Goal: Answer question/provide support: Share knowledge or assist other users

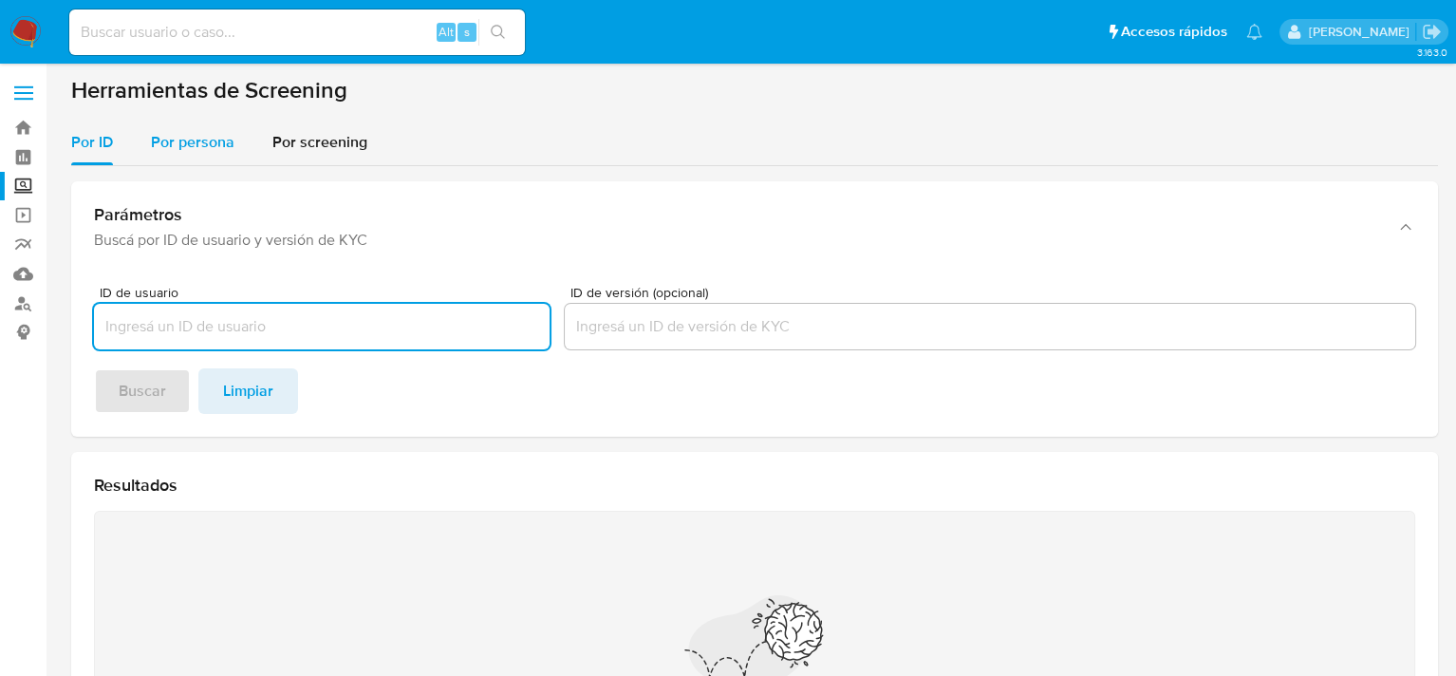
click at [214, 143] on span "Por persona" at bounding box center [193, 142] width 84 height 22
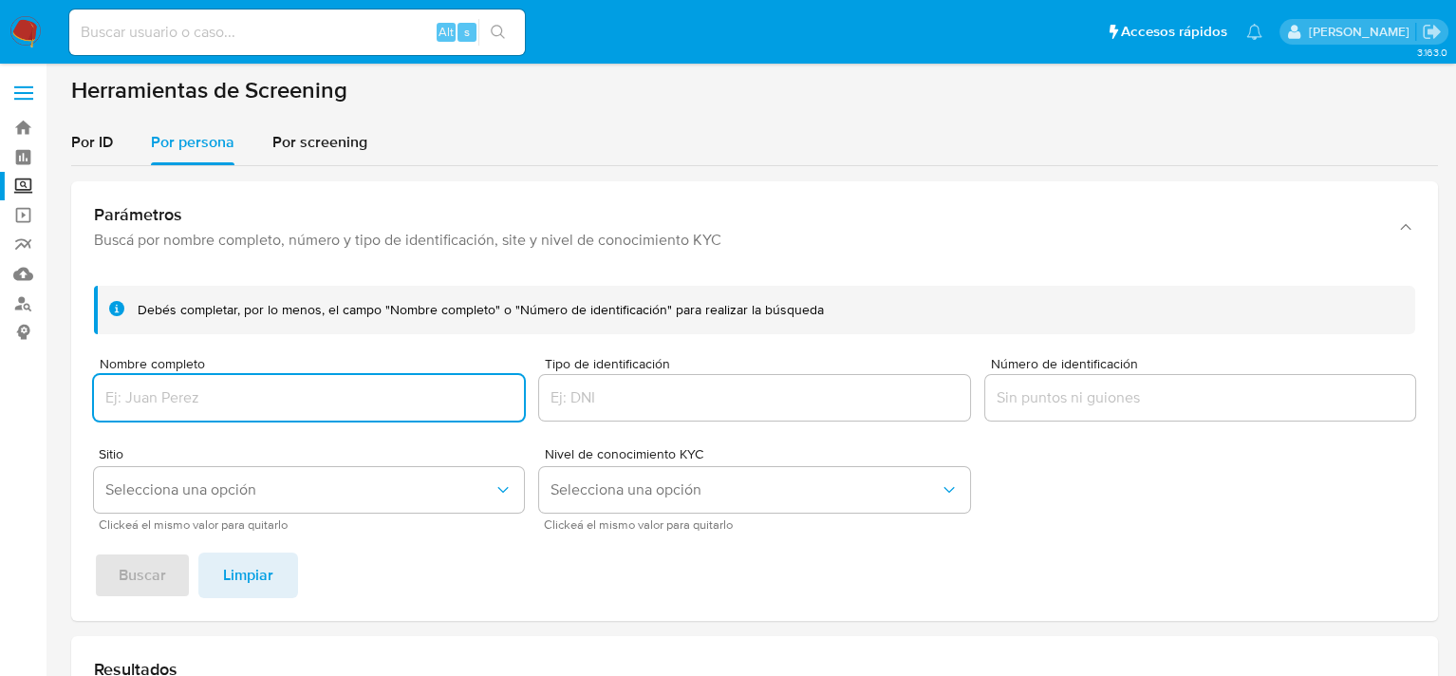
click at [243, 394] on input "Nombre completo" at bounding box center [309, 397] width 430 height 25
type input "GAUDENCIO JURADO PORCAYO"
drag, startPoint x: 407, startPoint y: 431, endPoint x: 364, endPoint y: 632, distance: 205.7
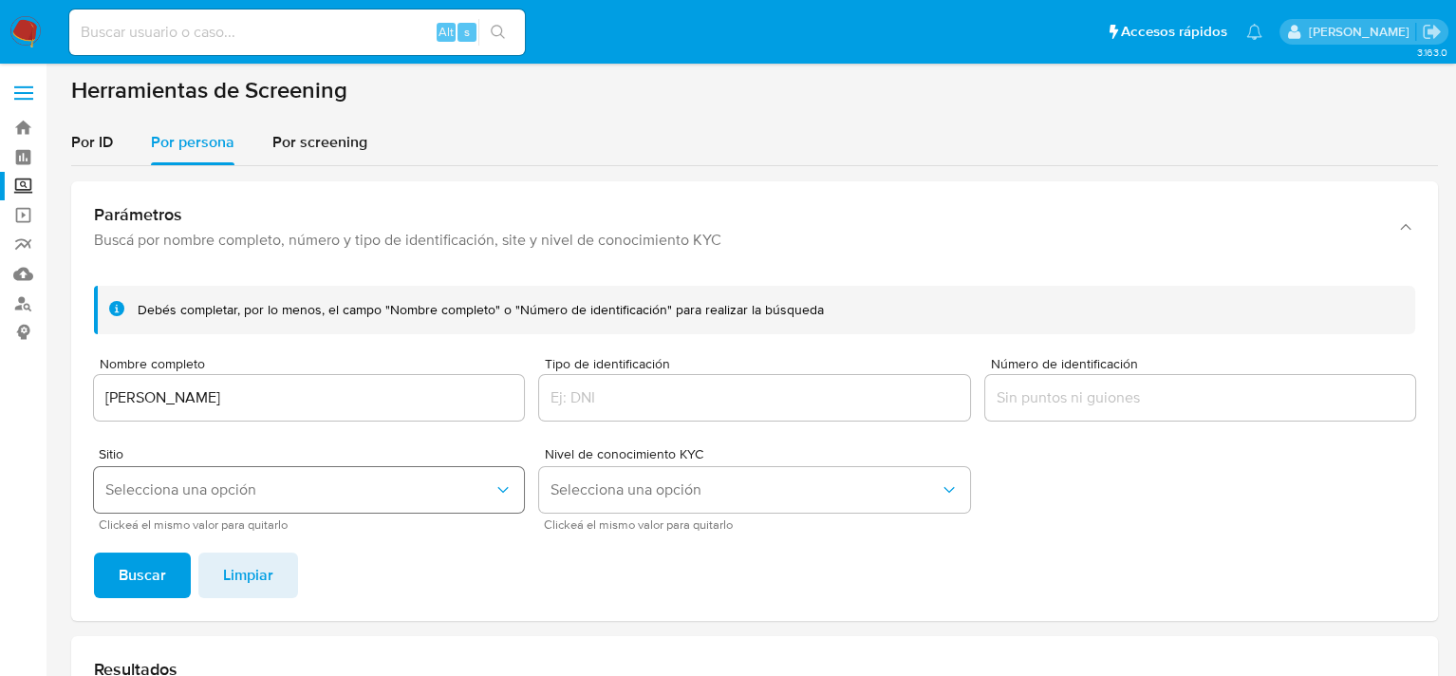
drag, startPoint x: 364, startPoint y: 632, endPoint x: 225, endPoint y: 483, distance: 204.1
click at [225, 483] on span "Selecciona una opción" at bounding box center [299, 489] width 388 height 19
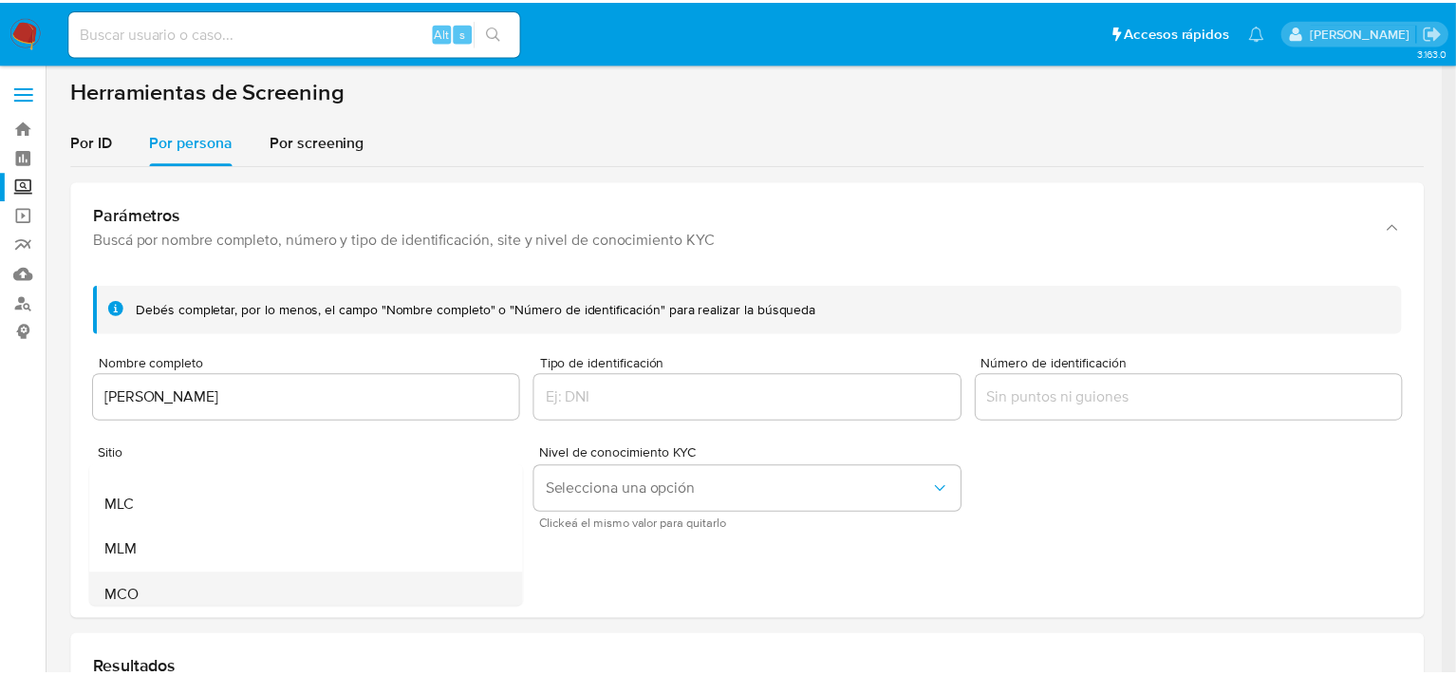
scroll to position [130, 0]
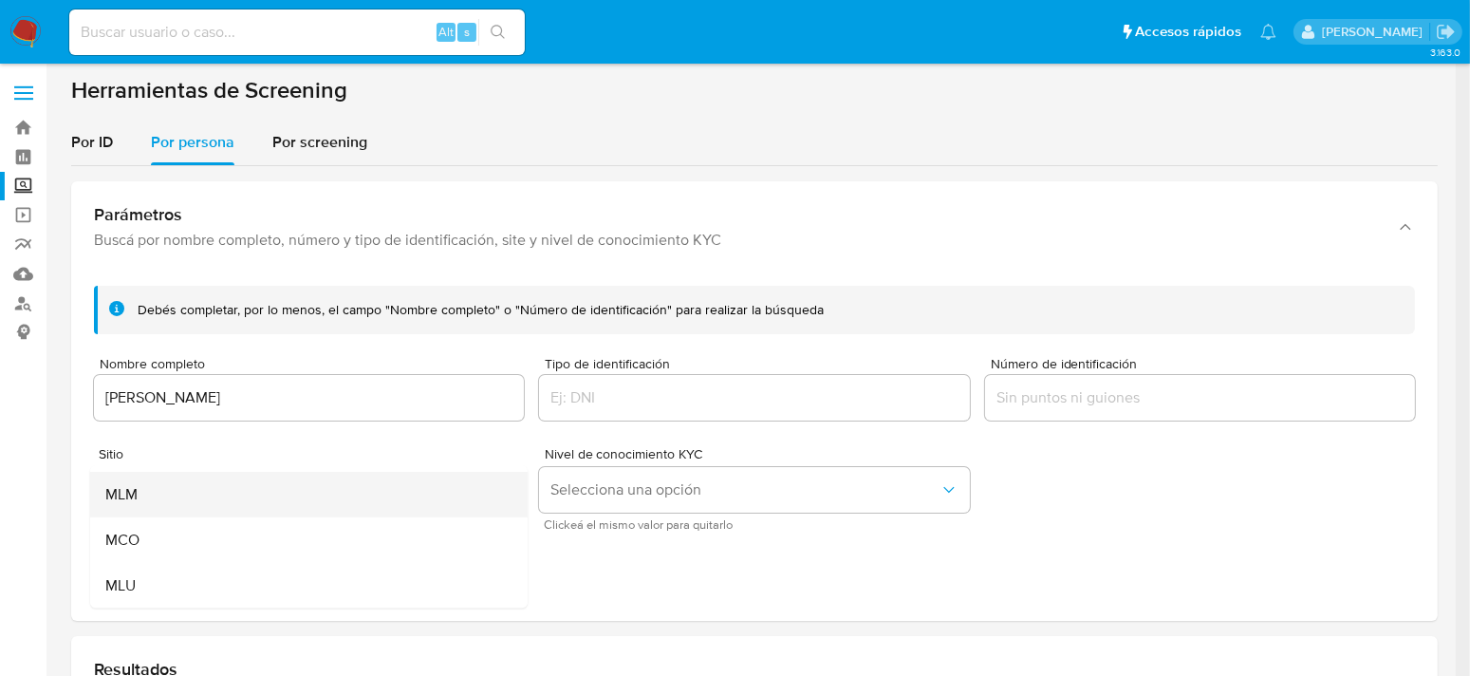
click at [158, 498] on div "MLM" at bounding box center [303, 495] width 396 height 46
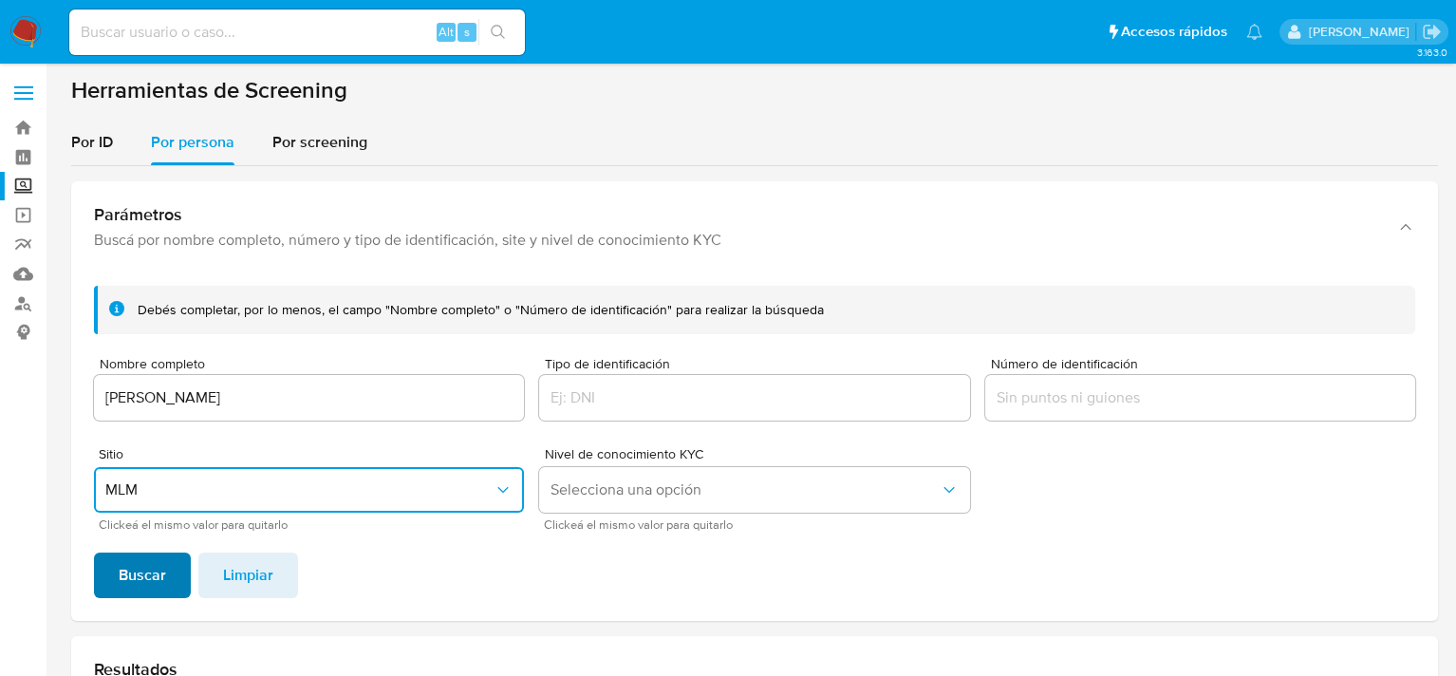
click at [145, 577] on span "Buscar" at bounding box center [142, 575] width 47 height 42
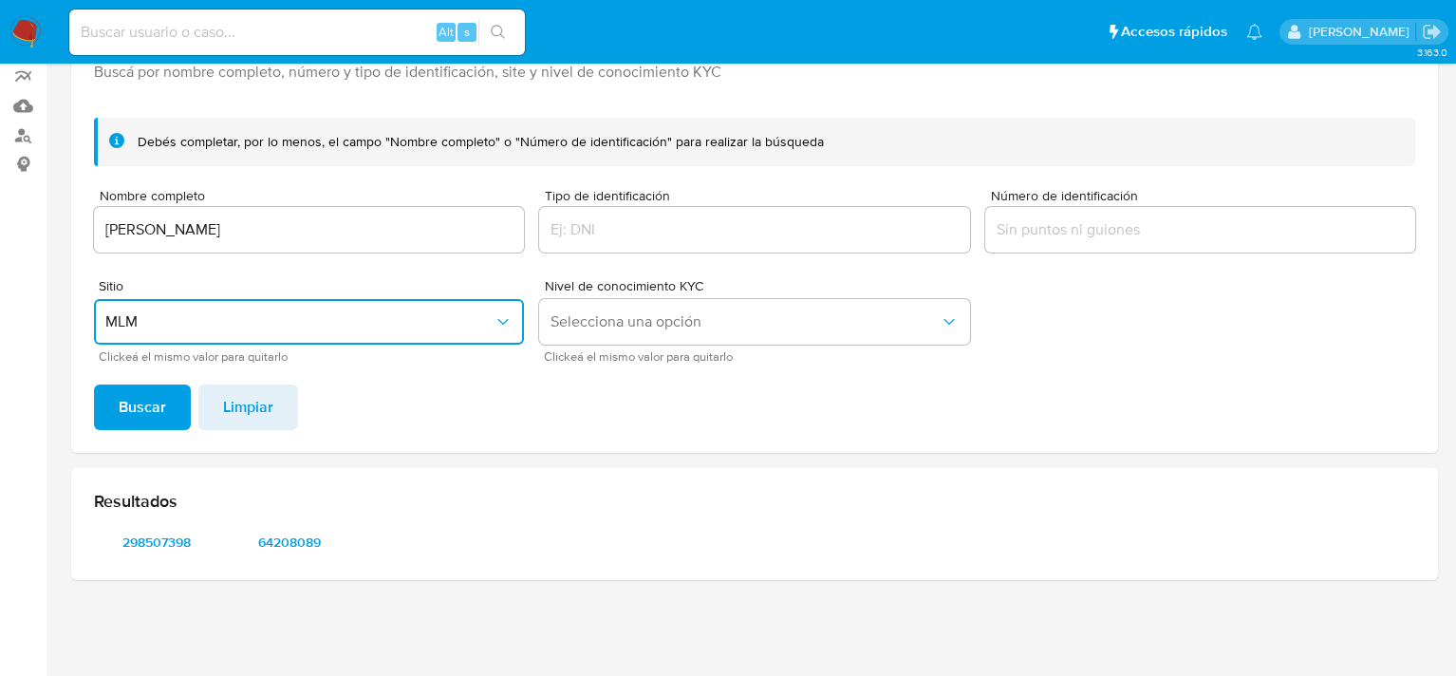
scroll to position [167, 0]
click at [170, 540] on span "298507398" at bounding box center [156, 542] width 99 height 27
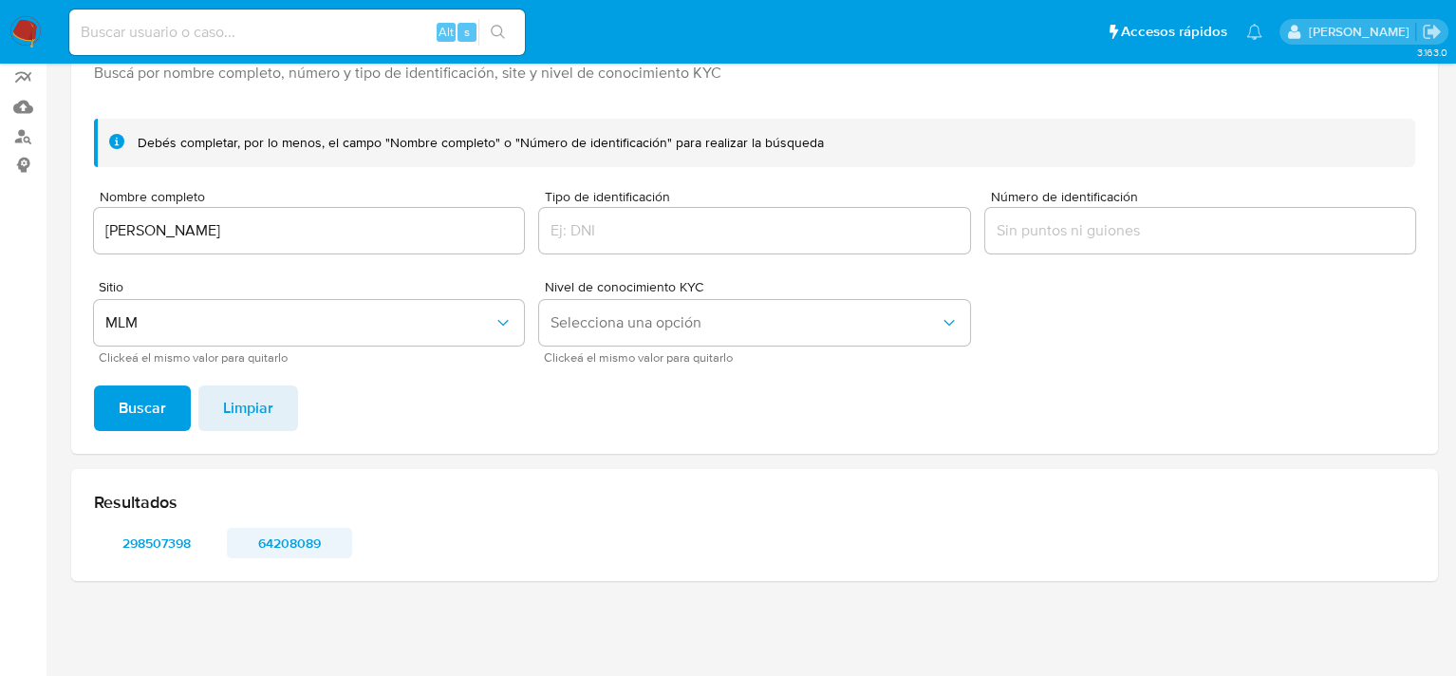
click at [295, 544] on span "64208089" at bounding box center [289, 542] width 99 height 27
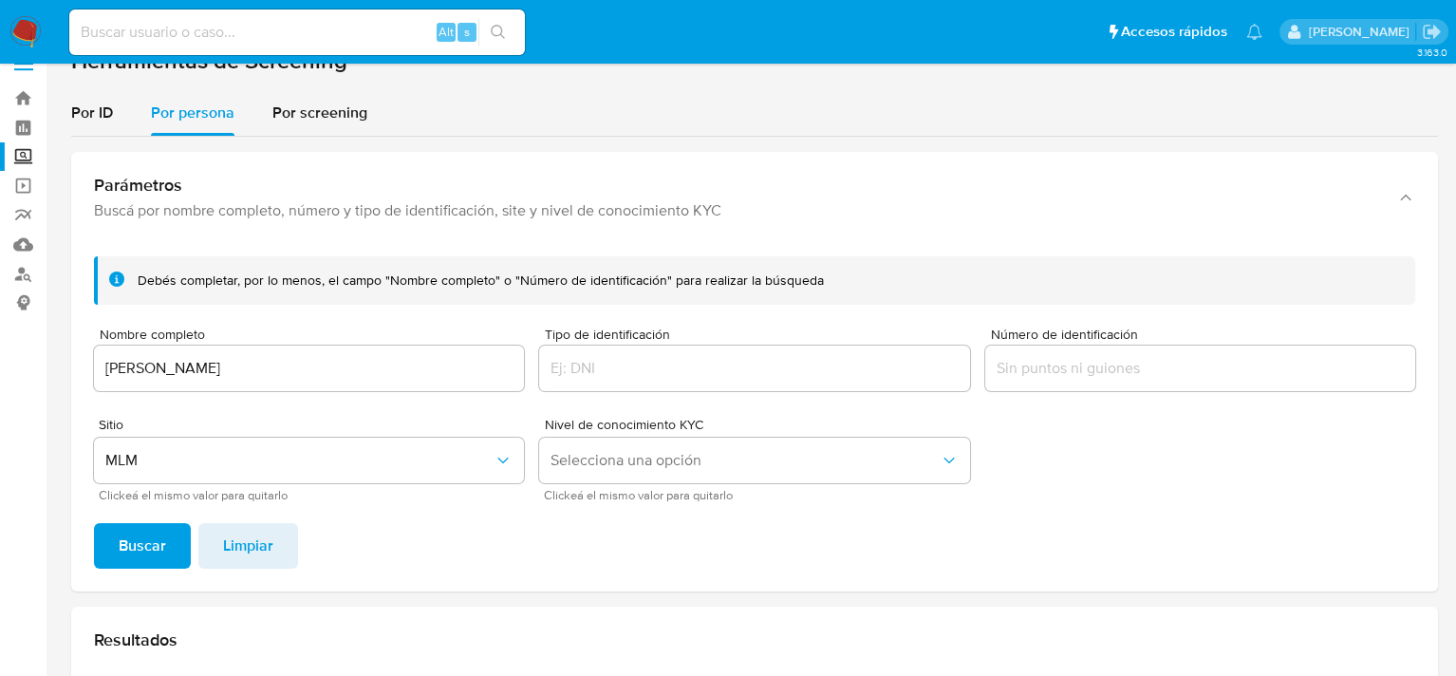
scroll to position [0, 0]
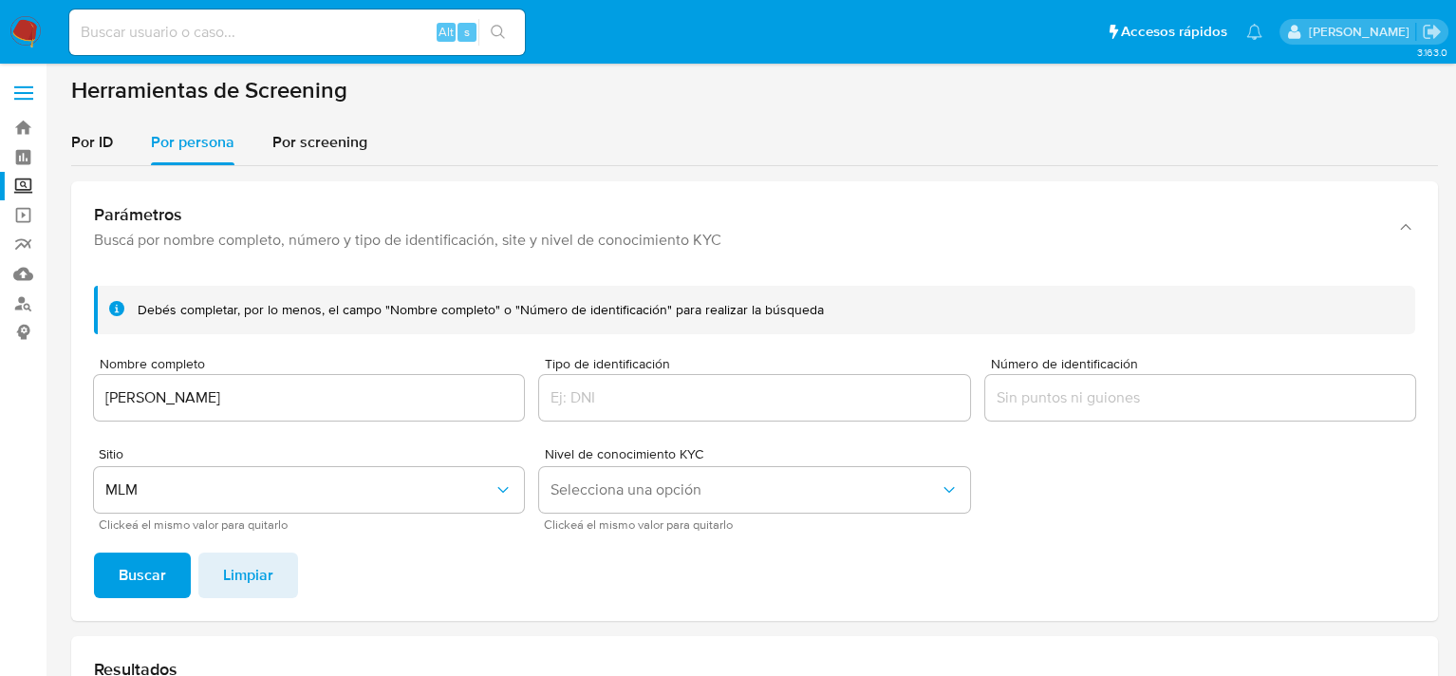
click at [35, 29] on img at bounding box center [25, 32] width 32 height 32
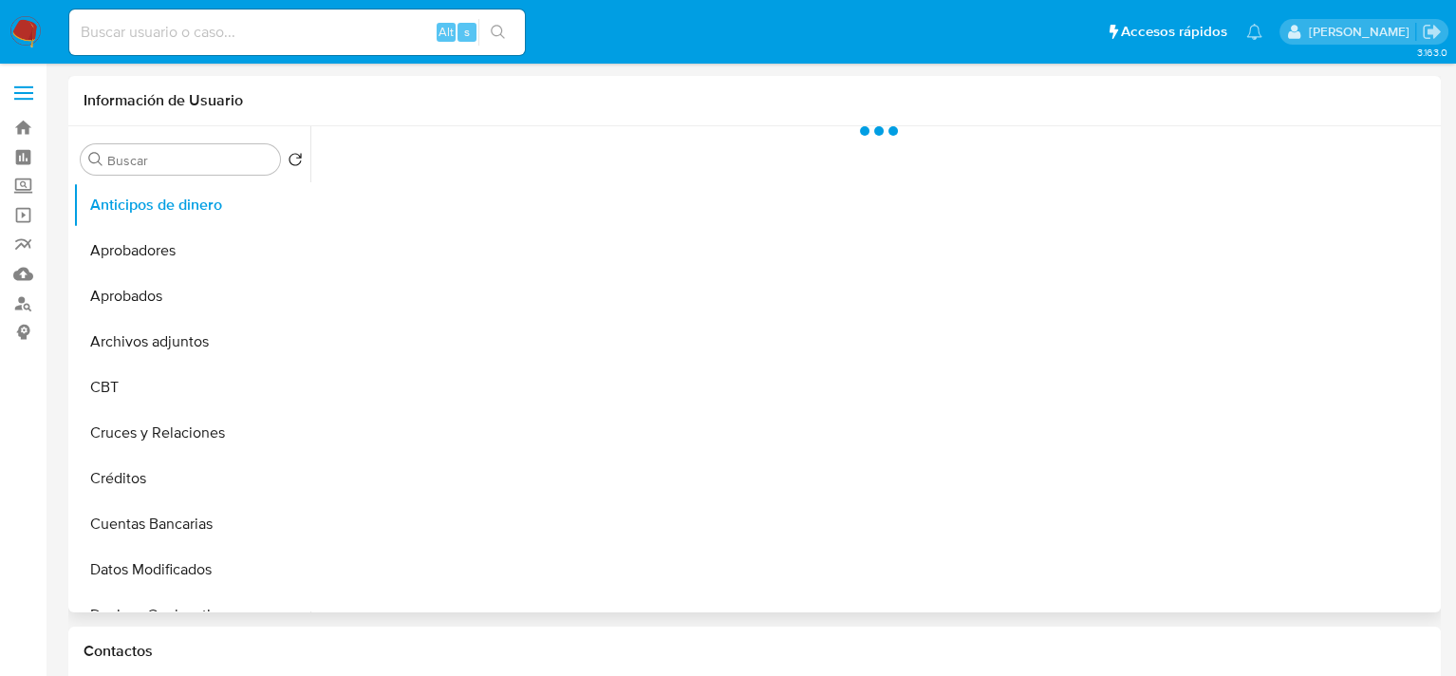
select select "10"
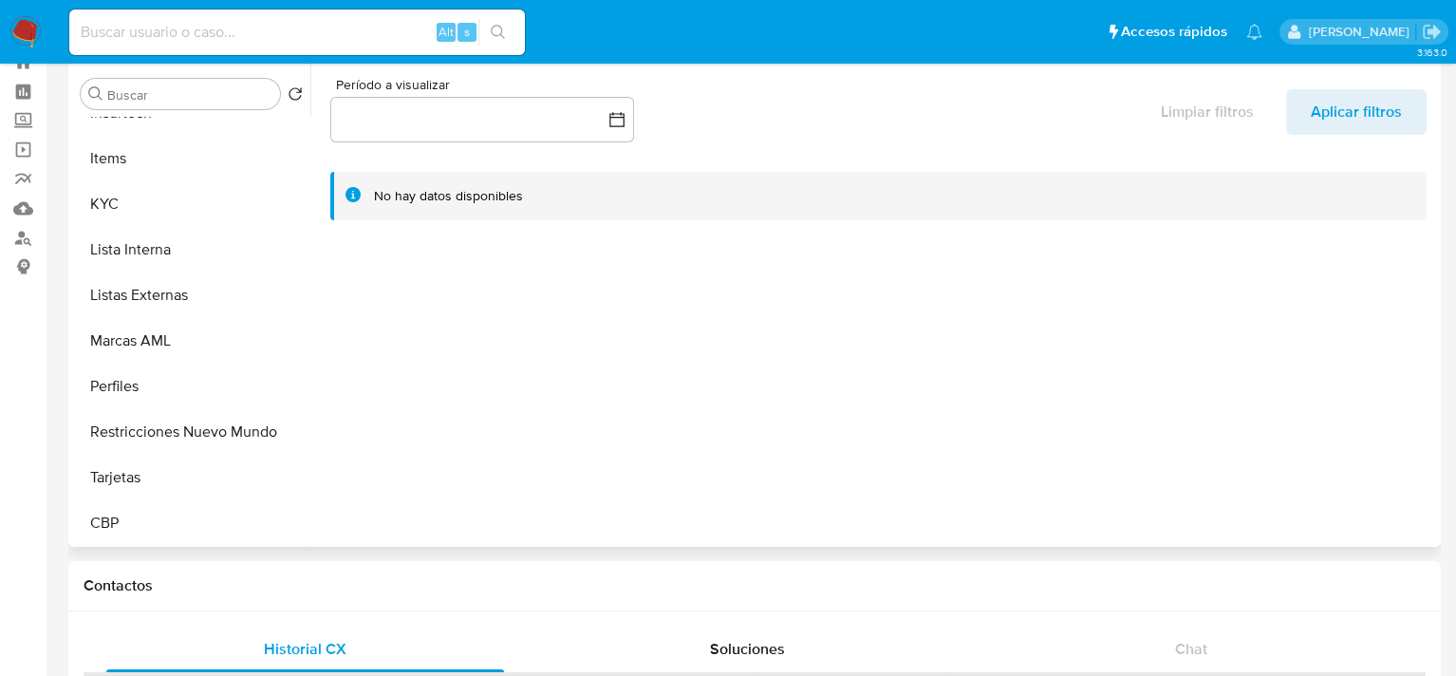
scroll to position [40, 0]
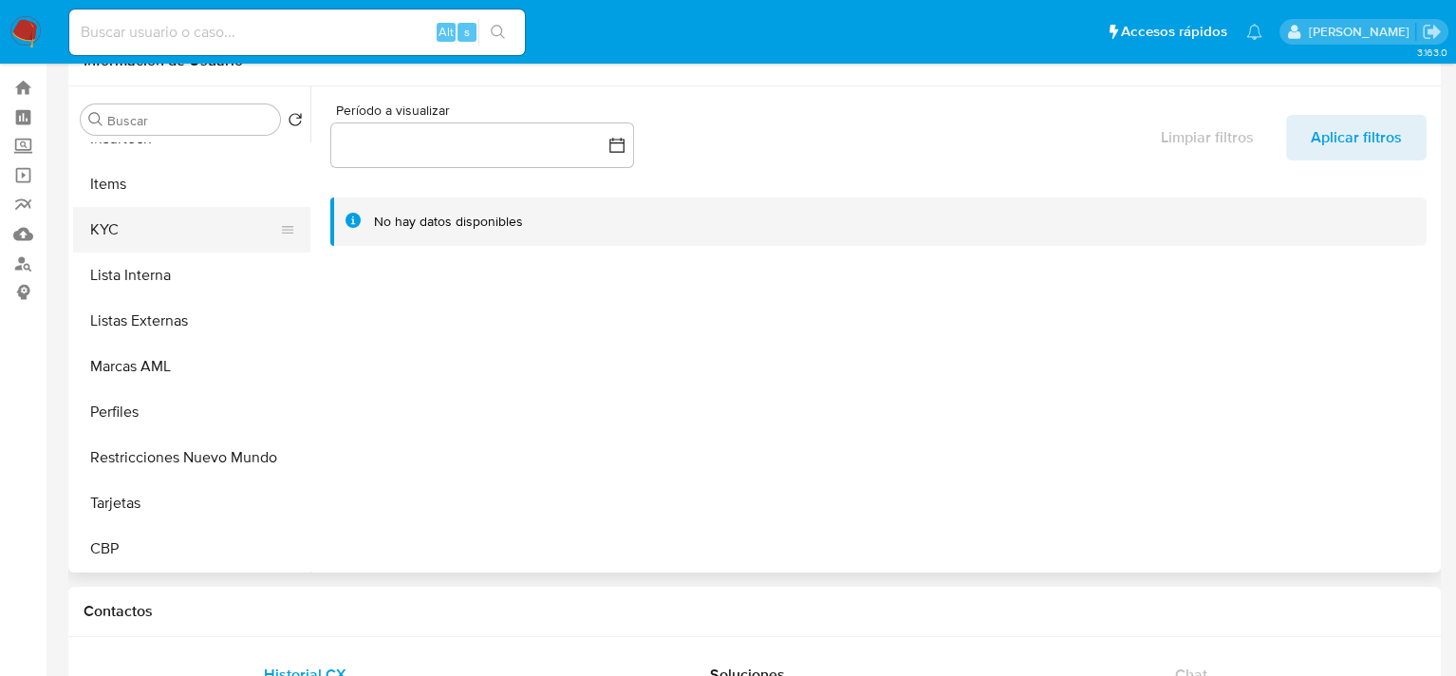
click at [158, 238] on button "KYC" at bounding box center [184, 230] width 222 height 46
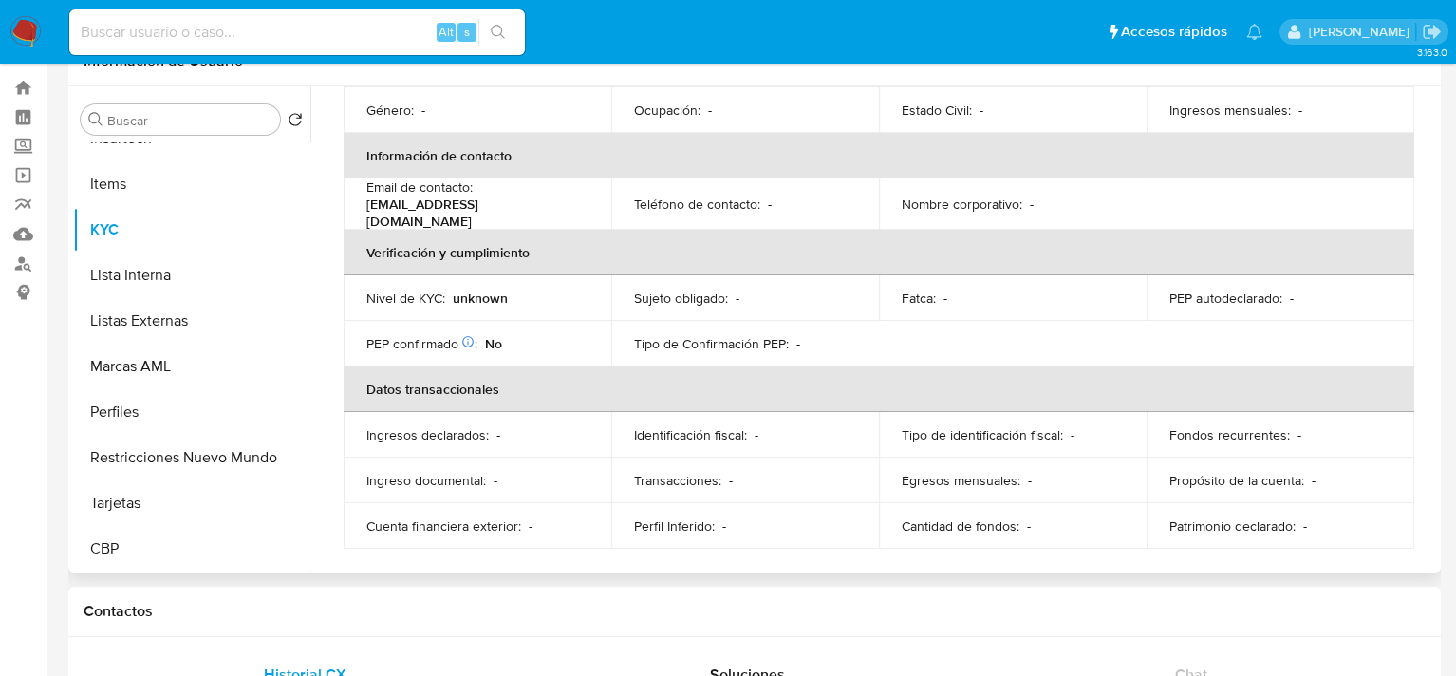
scroll to position [0, 0]
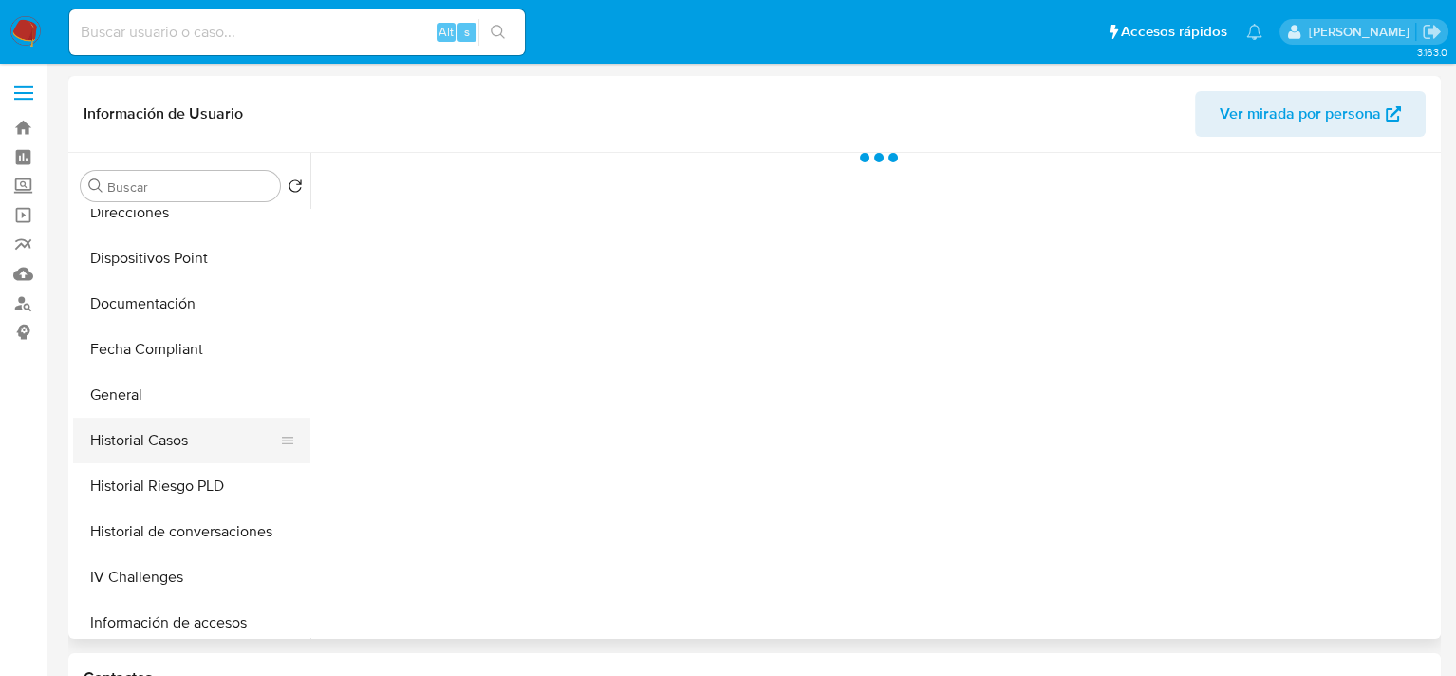
select select "10"
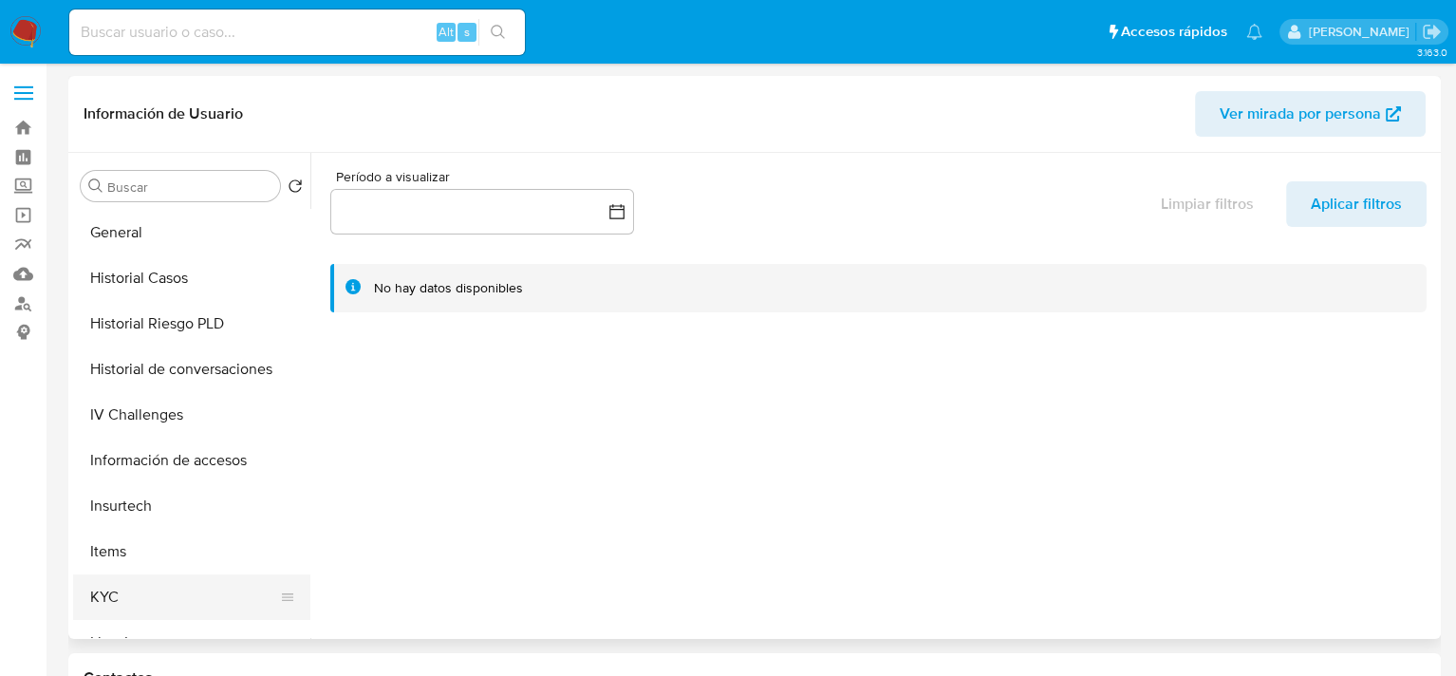
scroll to position [759, 0]
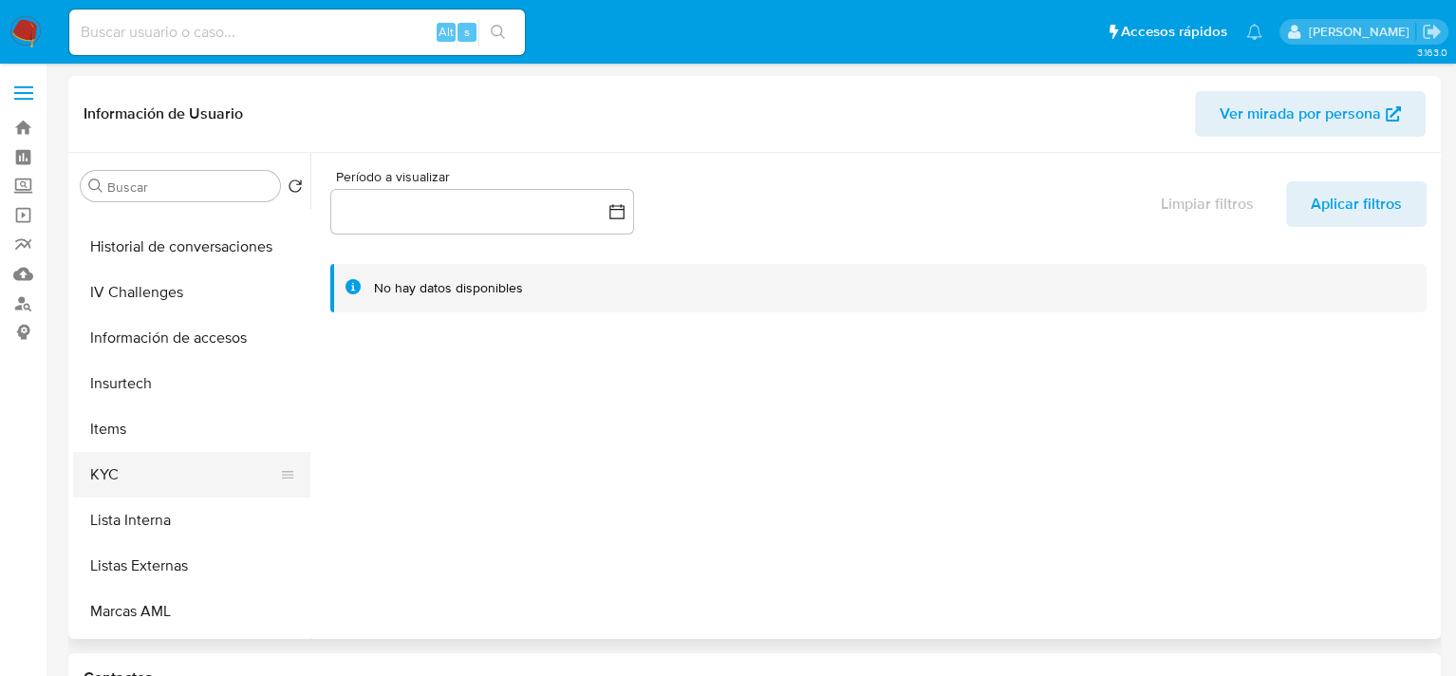
click at [138, 474] on button "KYC" at bounding box center [184, 475] width 222 height 46
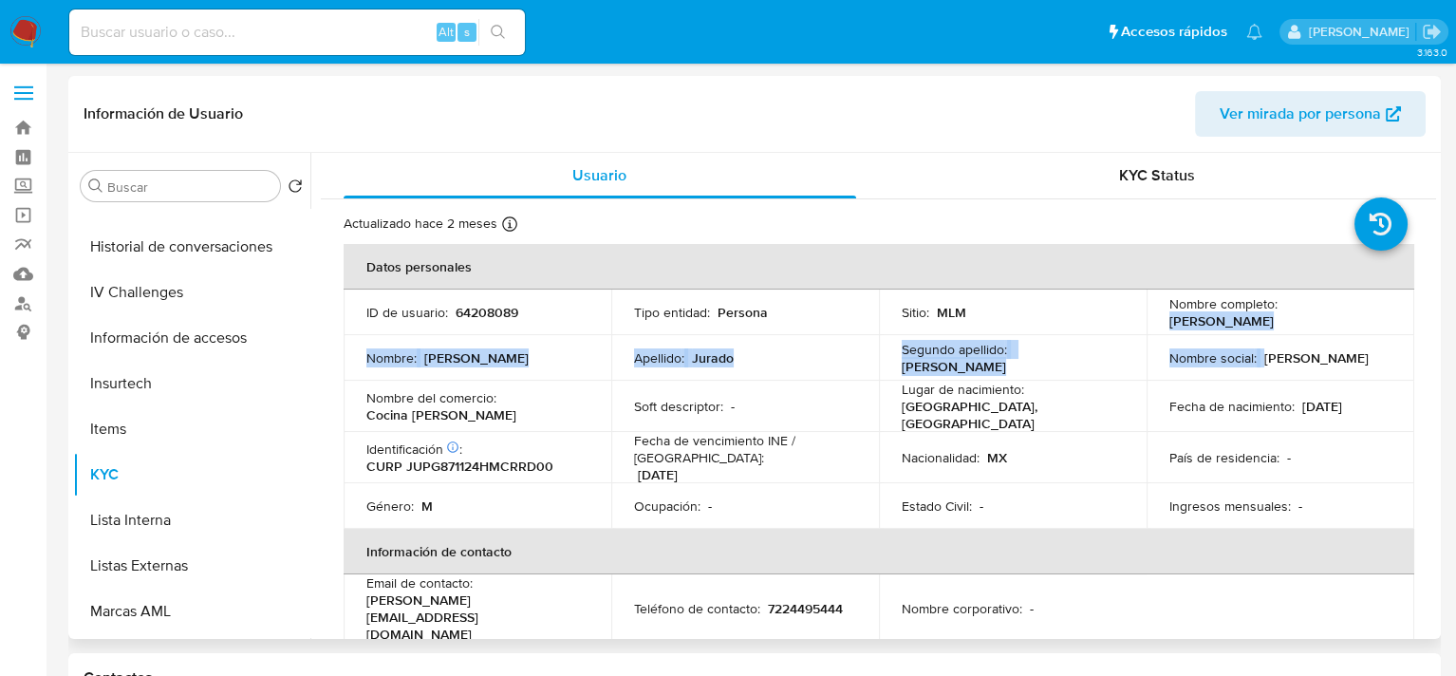
drag, startPoint x: 1166, startPoint y: 324, endPoint x: 1221, endPoint y: 358, distance: 64.8
click at [1271, 339] on tbody "ID de usuario : 64208089 Tipo entidad : Persona Sitio : MLM Nombre completo : G…" at bounding box center [879, 408] width 1070 height 239
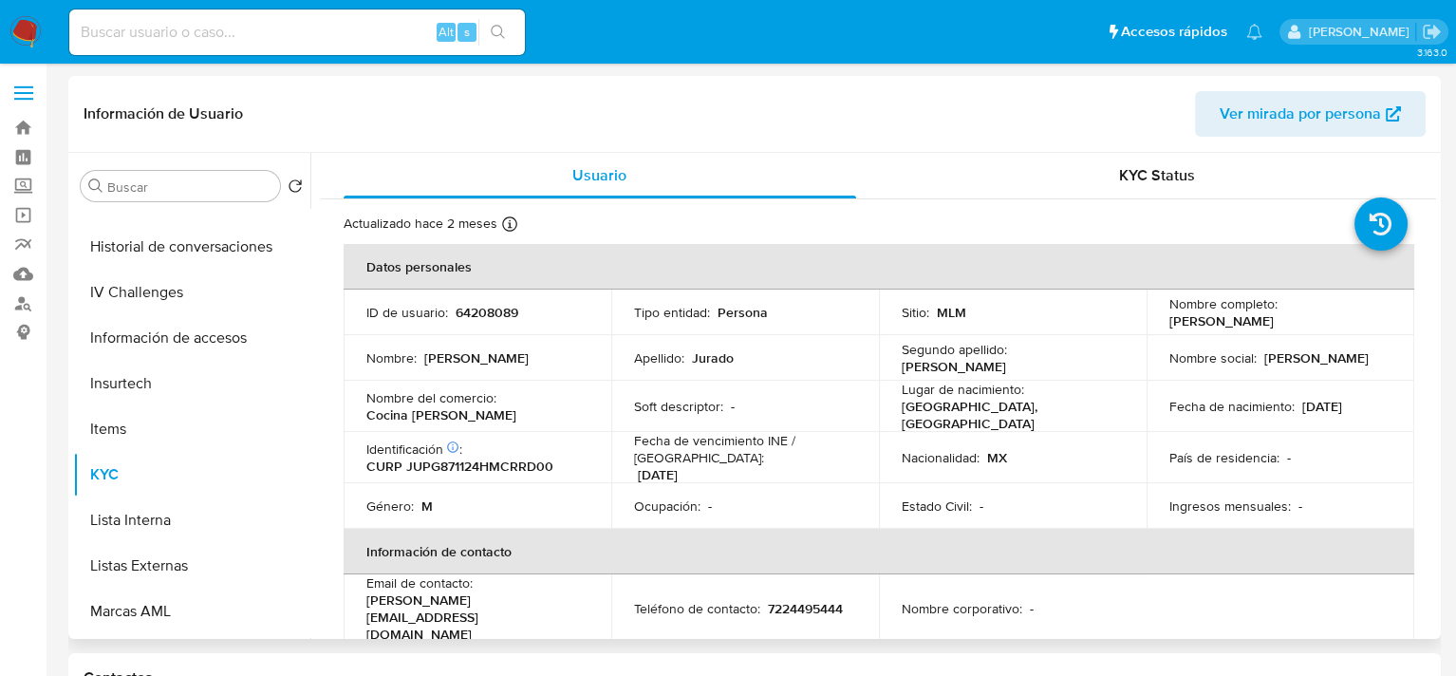
drag, startPoint x: 944, startPoint y: 436, endPoint x: 922, endPoint y: 436, distance: 21.8
click at [944, 437] on td "Nacionalidad : MX" at bounding box center [1013, 457] width 268 height 51
click at [490, 309] on p "64208089" at bounding box center [486, 312] width 63 height 17
copy p "64208089"
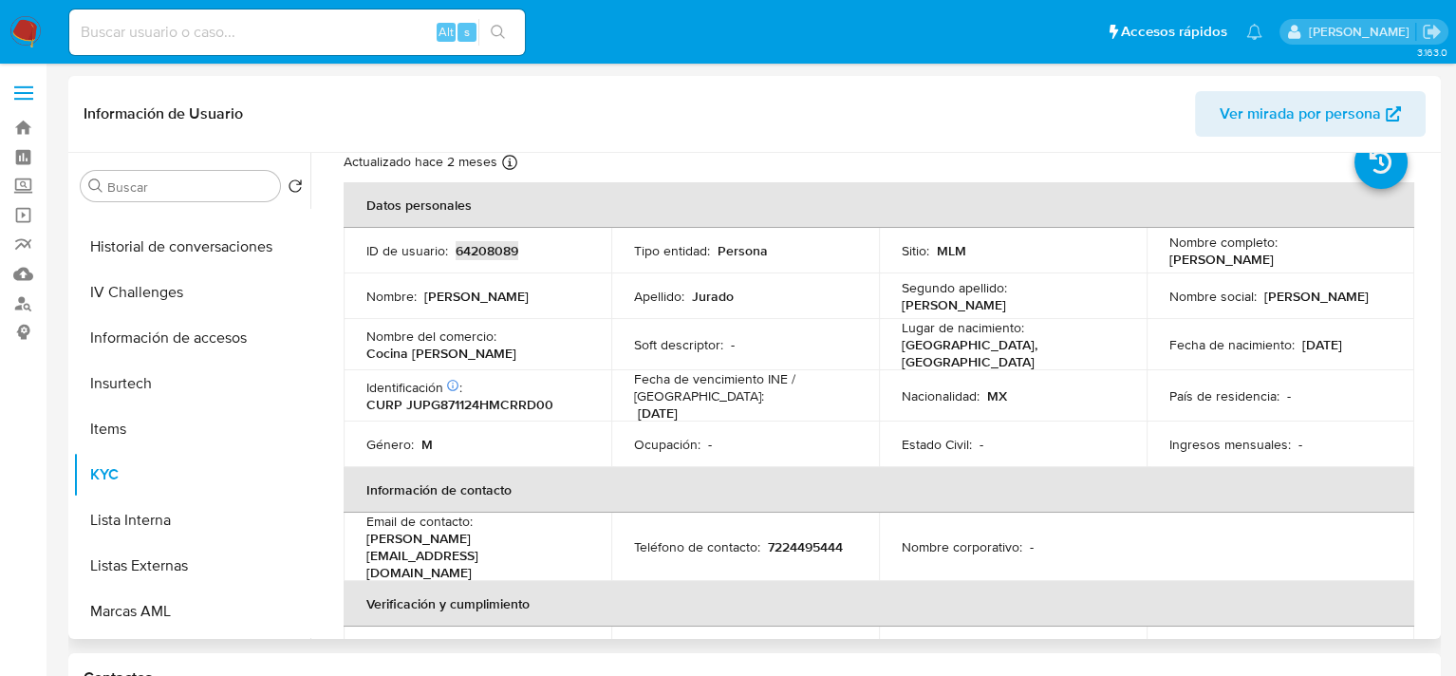
scroll to position [95, 0]
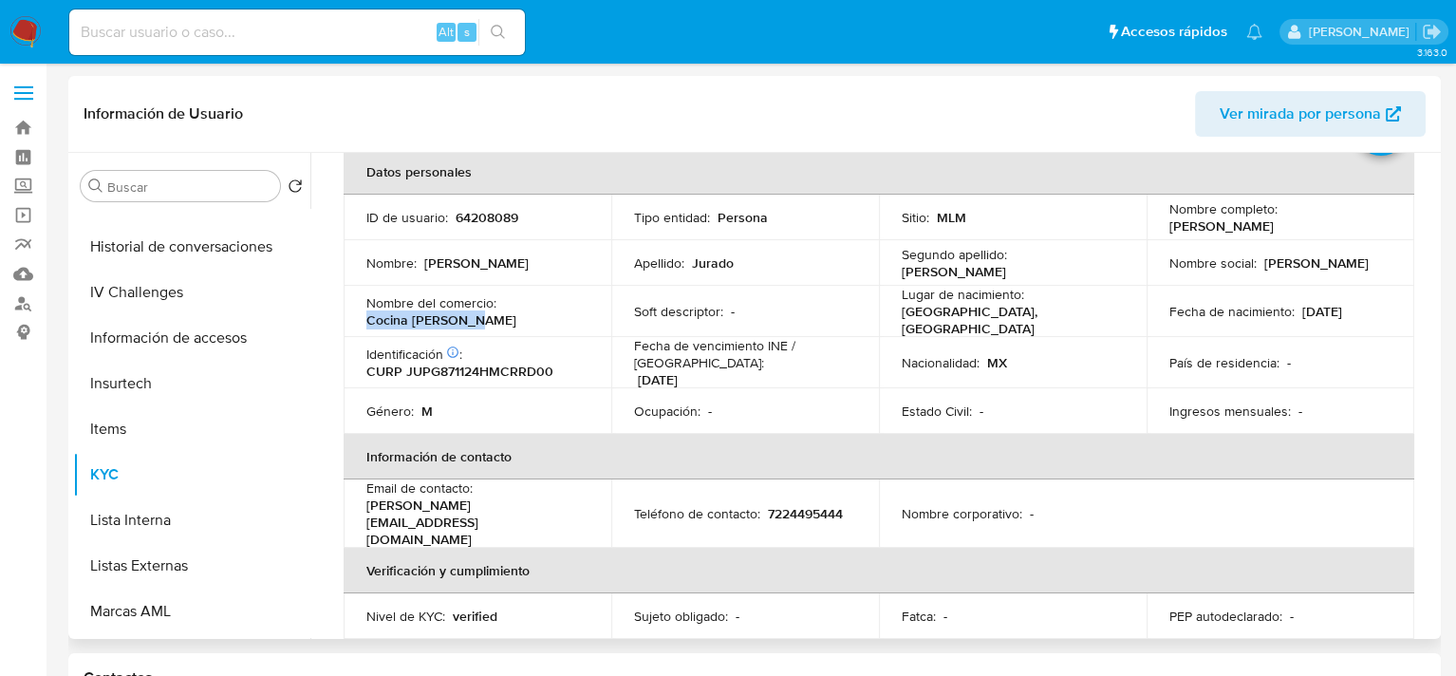
drag, startPoint x: 363, startPoint y: 314, endPoint x: 484, endPoint y: 316, distance: 120.5
click at [484, 316] on td "Nombre del comercio : Cocina Doña Cleo" at bounding box center [478, 311] width 268 height 51
copy p "Cocina Doña Cleo"
drag, startPoint x: 489, startPoint y: 234, endPoint x: 482, endPoint y: 226, distance: 10.8
click at [489, 234] on td "ID de usuario : 64208089" at bounding box center [478, 218] width 268 height 46
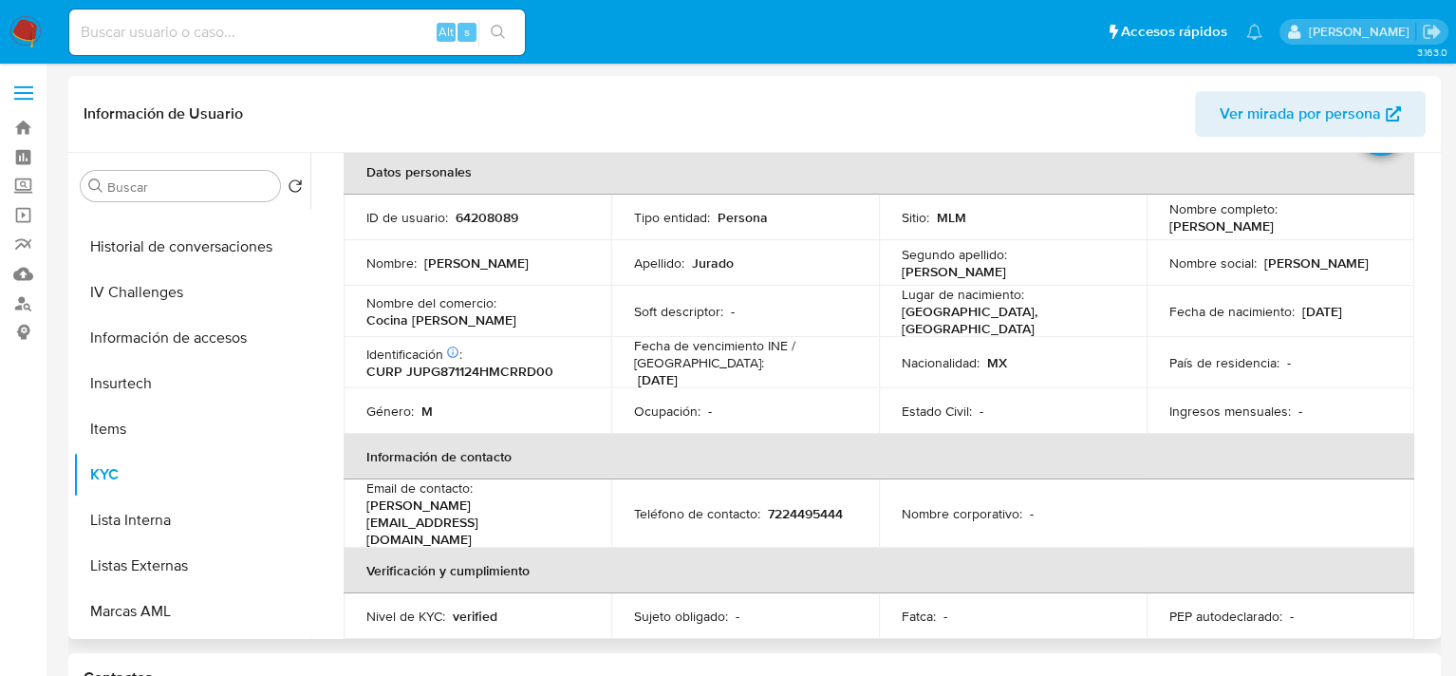
click at [478, 220] on p "64208089" at bounding box center [486, 217] width 63 height 17
copy p "64208089"
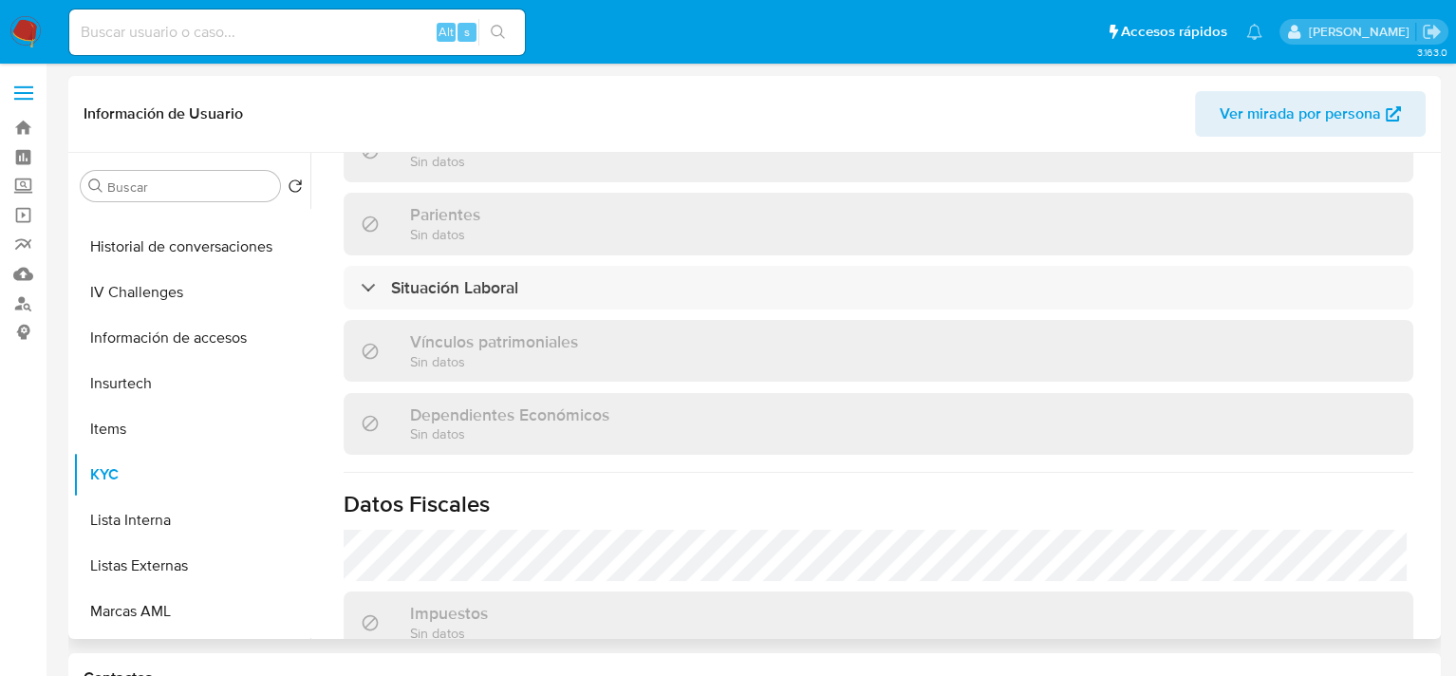
scroll to position [1198, 0]
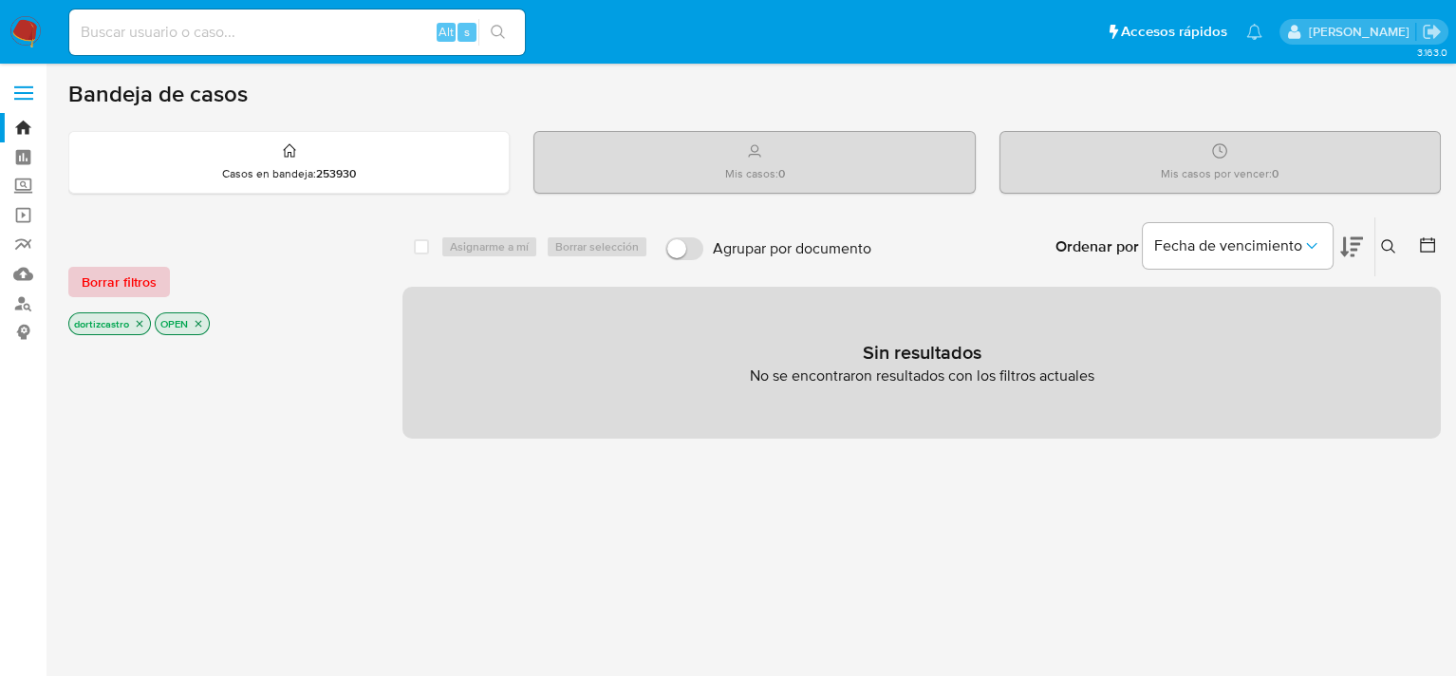
click at [103, 281] on span "Borrar filtros" at bounding box center [119, 282] width 75 height 27
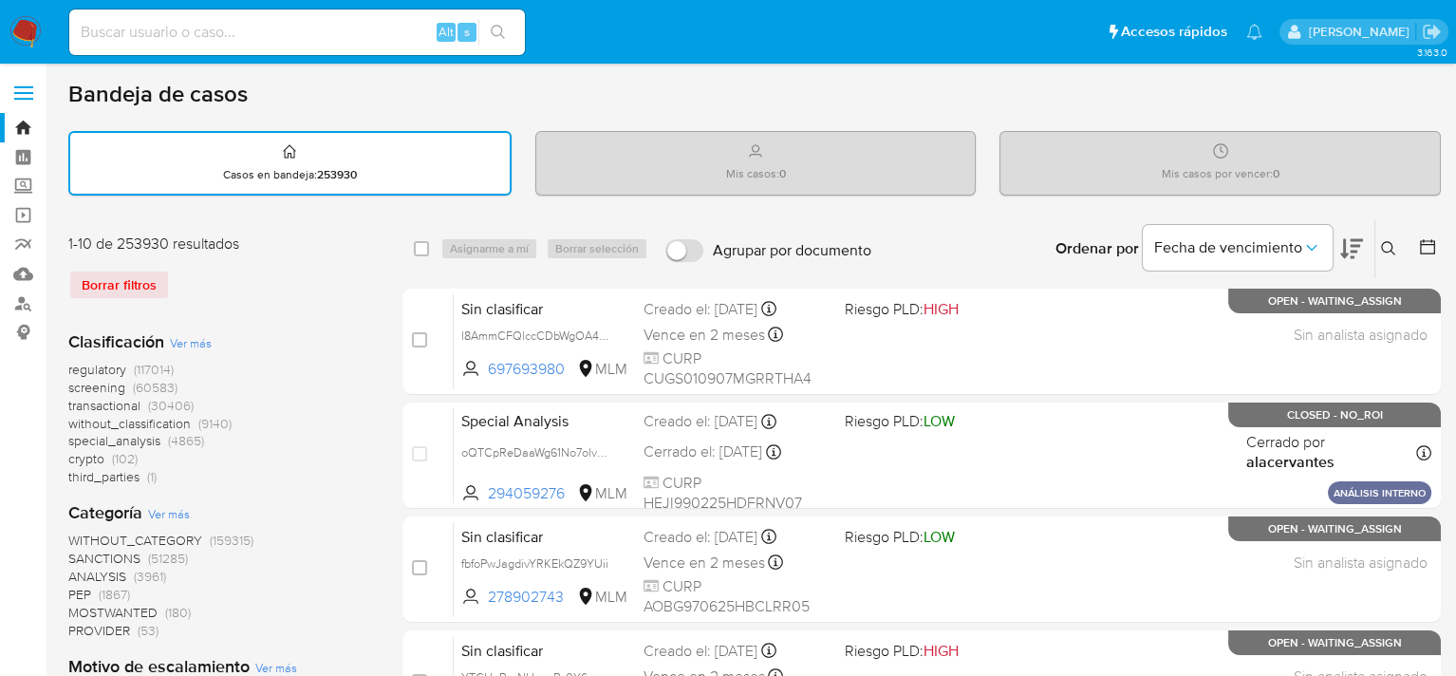
drag, startPoint x: 1384, startPoint y: 245, endPoint x: 1222, endPoint y: 270, distance: 163.3
click at [1384, 246] on icon at bounding box center [1388, 248] width 15 height 15
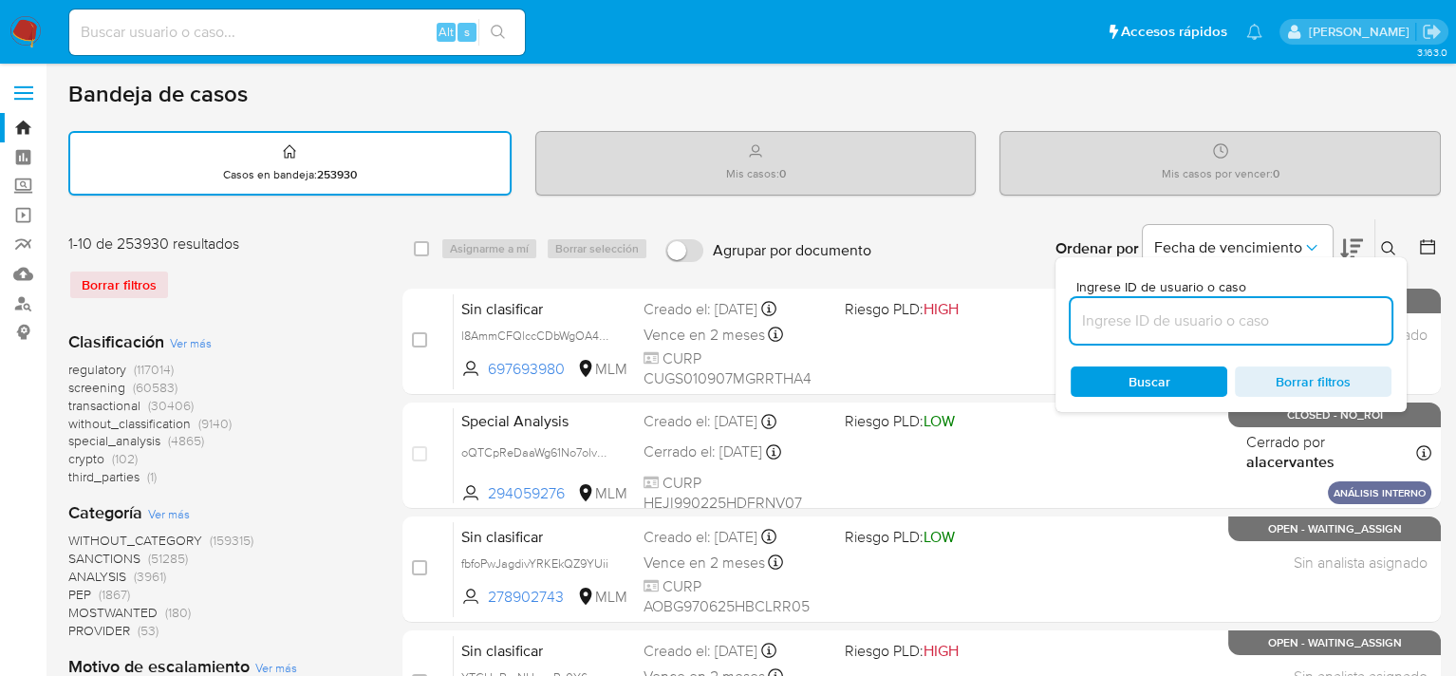
click at [1182, 321] on input at bounding box center [1230, 320] width 321 height 25
type input "64208089"
click at [1144, 377] on span "Buscar" at bounding box center [1149, 381] width 42 height 30
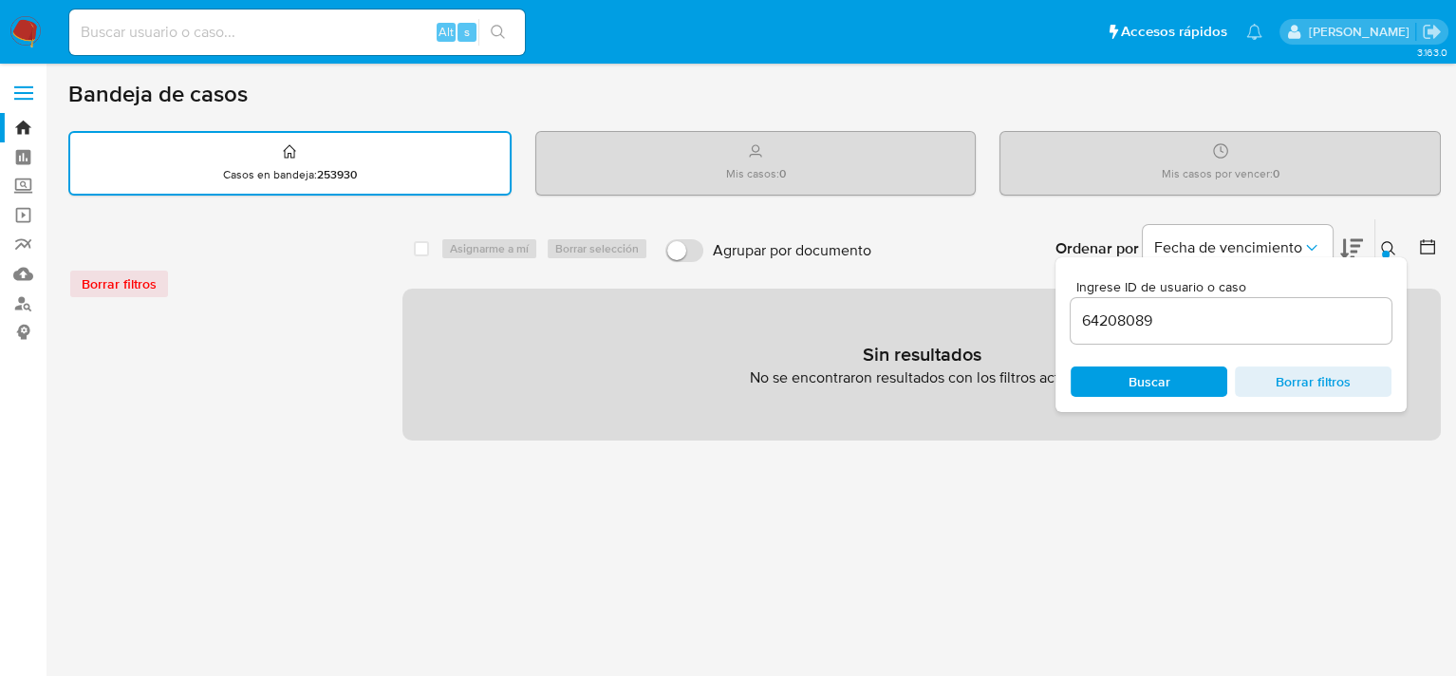
click at [1295, 386] on span "Borrar filtros" at bounding box center [1313, 381] width 130 height 27
click at [997, 506] on div "select-all-cases-checkbox Asignarme a mí Borrar selección Agrupar por documento…" at bounding box center [921, 634] width 1038 height 832
click at [228, 30] on input at bounding box center [296, 32] width 455 height 25
click at [1300, 311] on input at bounding box center [1230, 320] width 321 height 25
paste input "99402795"
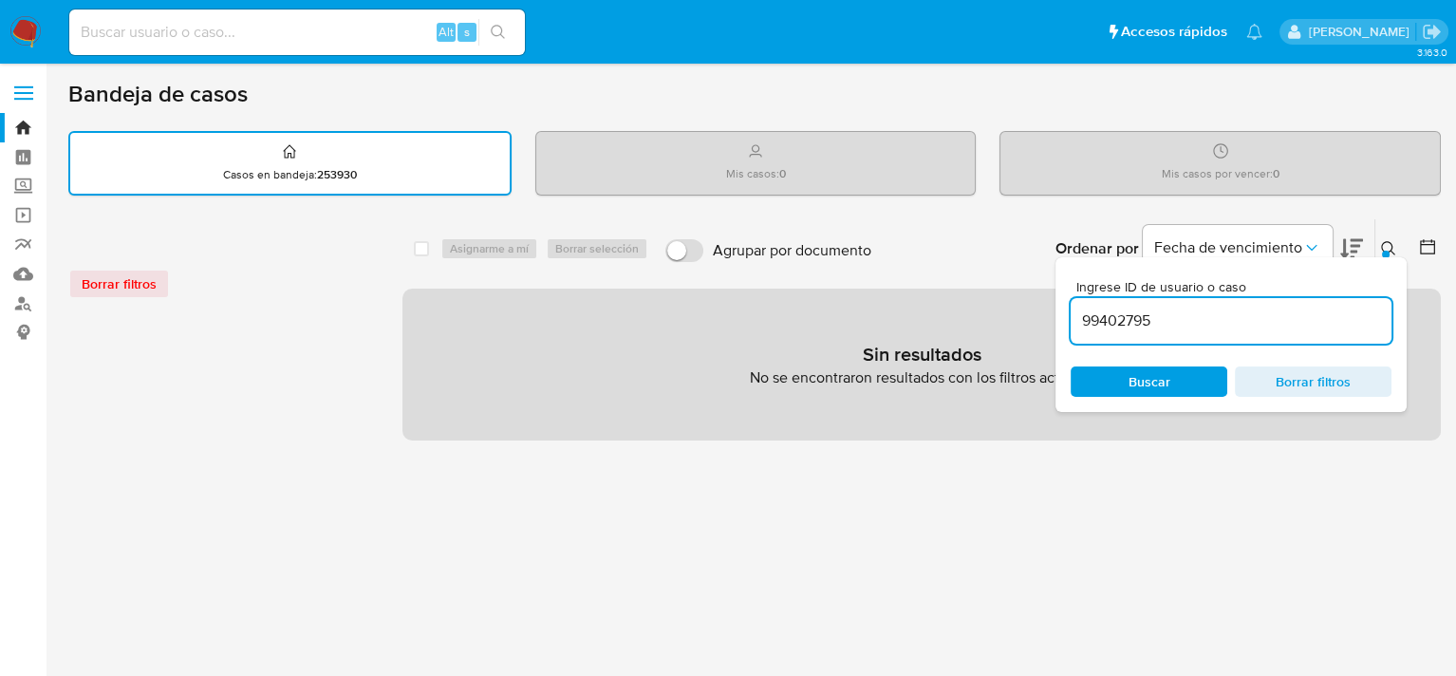
type input "99402795"
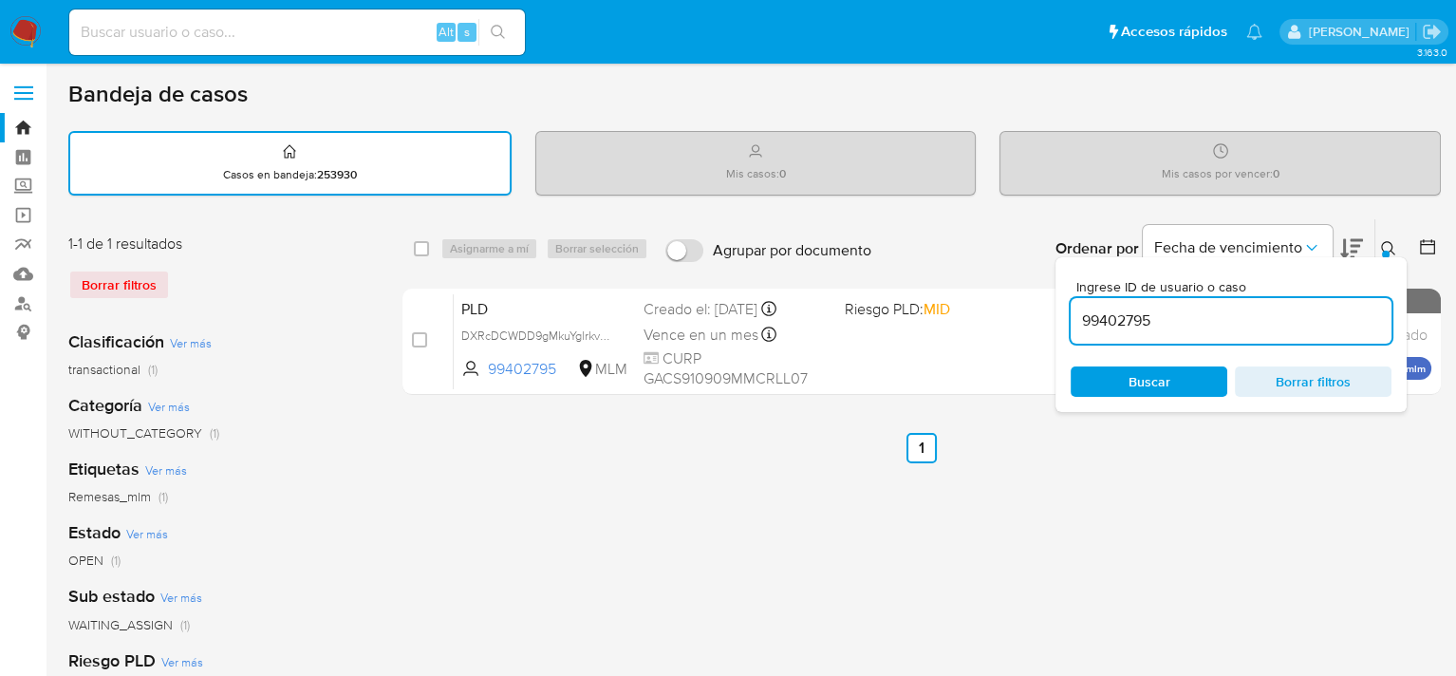
click at [672, 501] on div "select-all-cases-checkbox Asignarme a mí Borrar selección Agrupar por documento…" at bounding box center [921, 634] width 1038 height 833
drag, startPoint x: 1383, startPoint y: 255, endPoint x: 1384, endPoint y: 246, distance: 9.5
click at [1384, 252] on div "Ingrese ID de usuario o caso 99402795 Buscar Borrar filtros" at bounding box center [1390, 248] width 32 height 59
click at [1384, 246] on icon at bounding box center [1388, 248] width 15 height 15
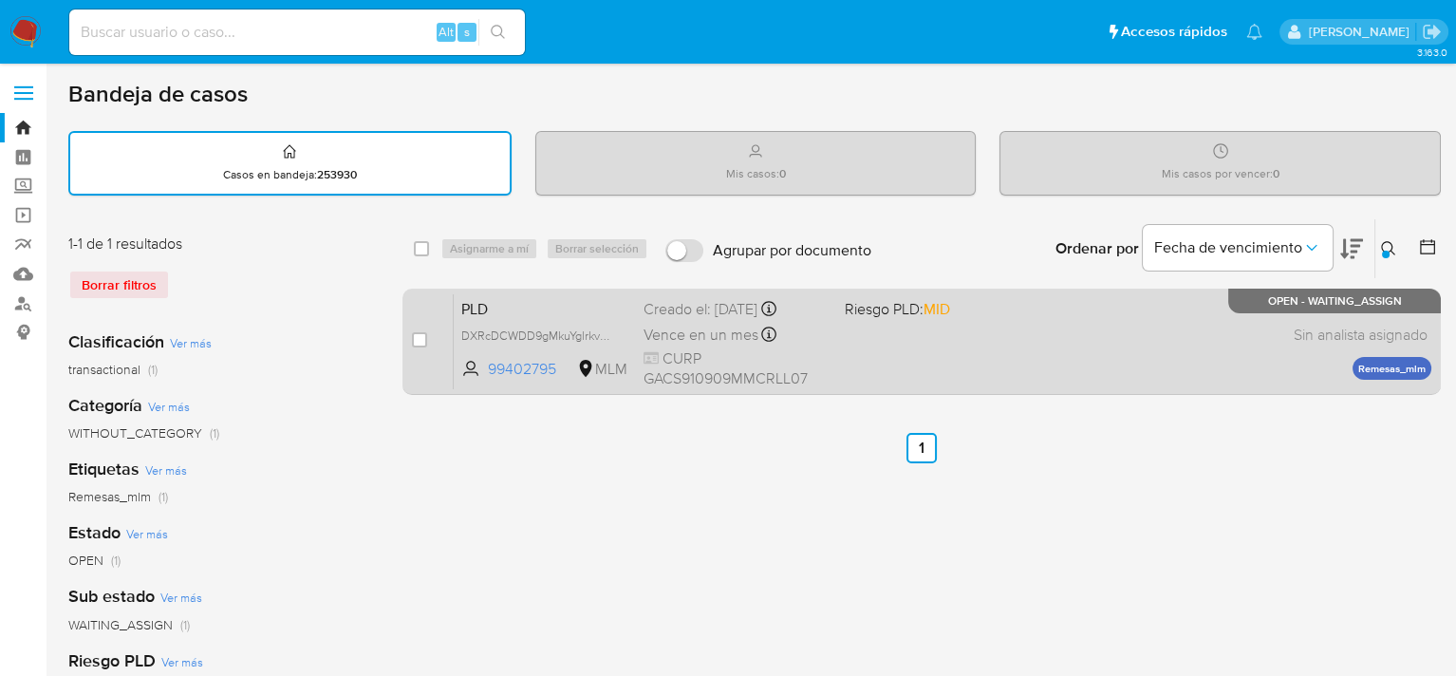
click at [967, 351] on div "PLD DXRcDCWDD9gMkuYglrkvOjo2 99402795 MLM Riesgo PLD: MID Creado el: 12/09/2025…" at bounding box center [942, 341] width 977 height 96
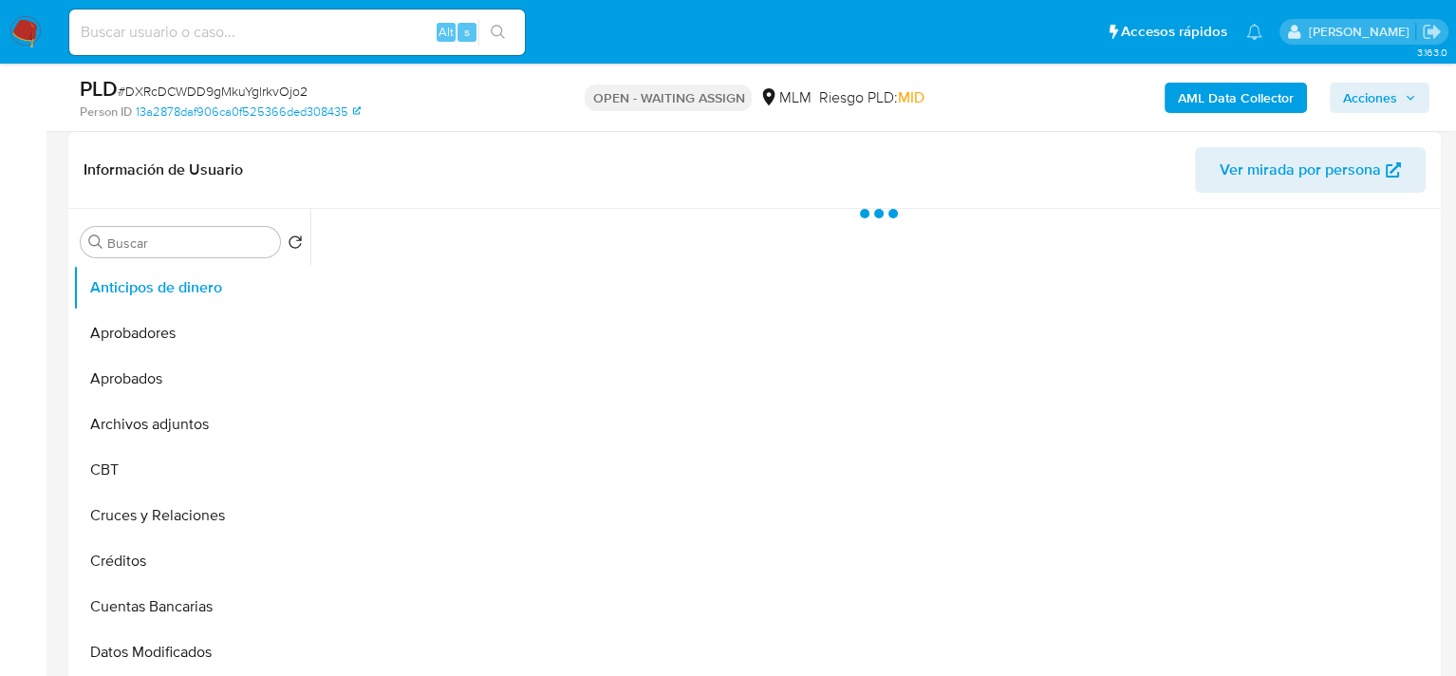
scroll to position [380, 0]
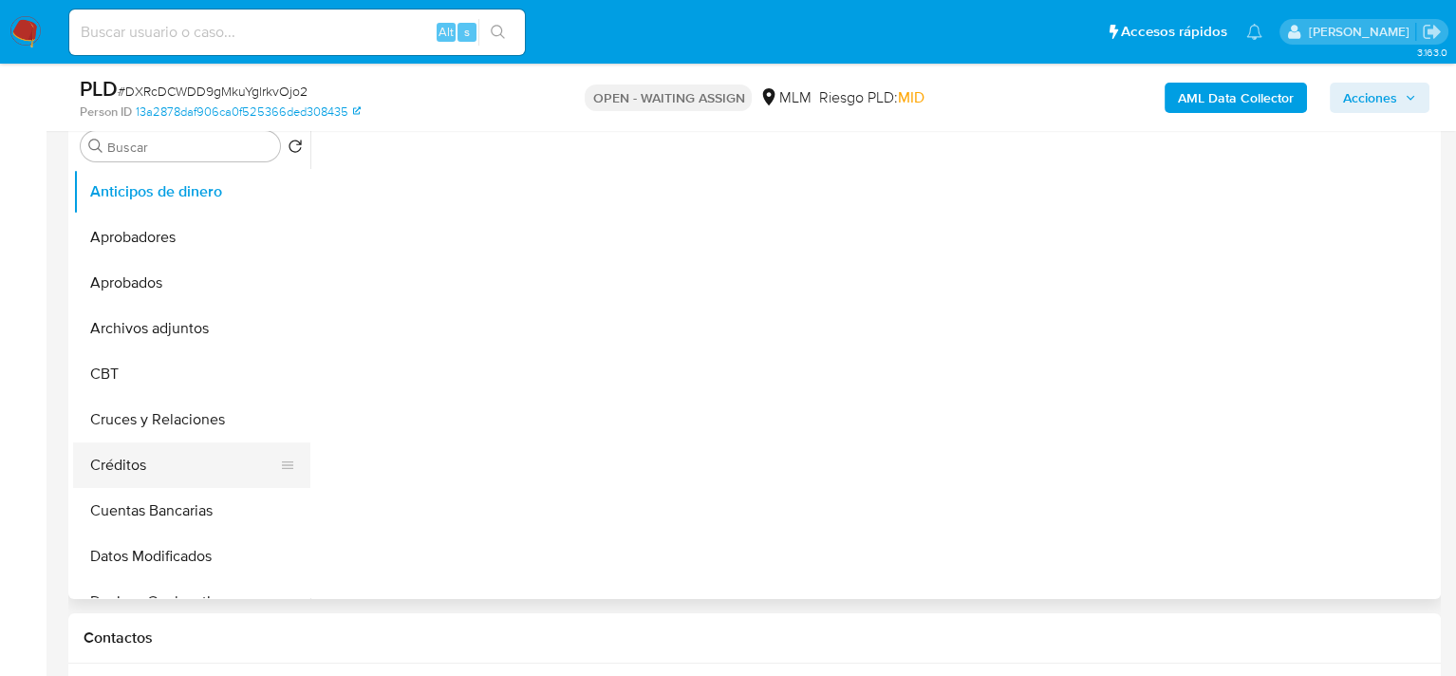
select select "10"
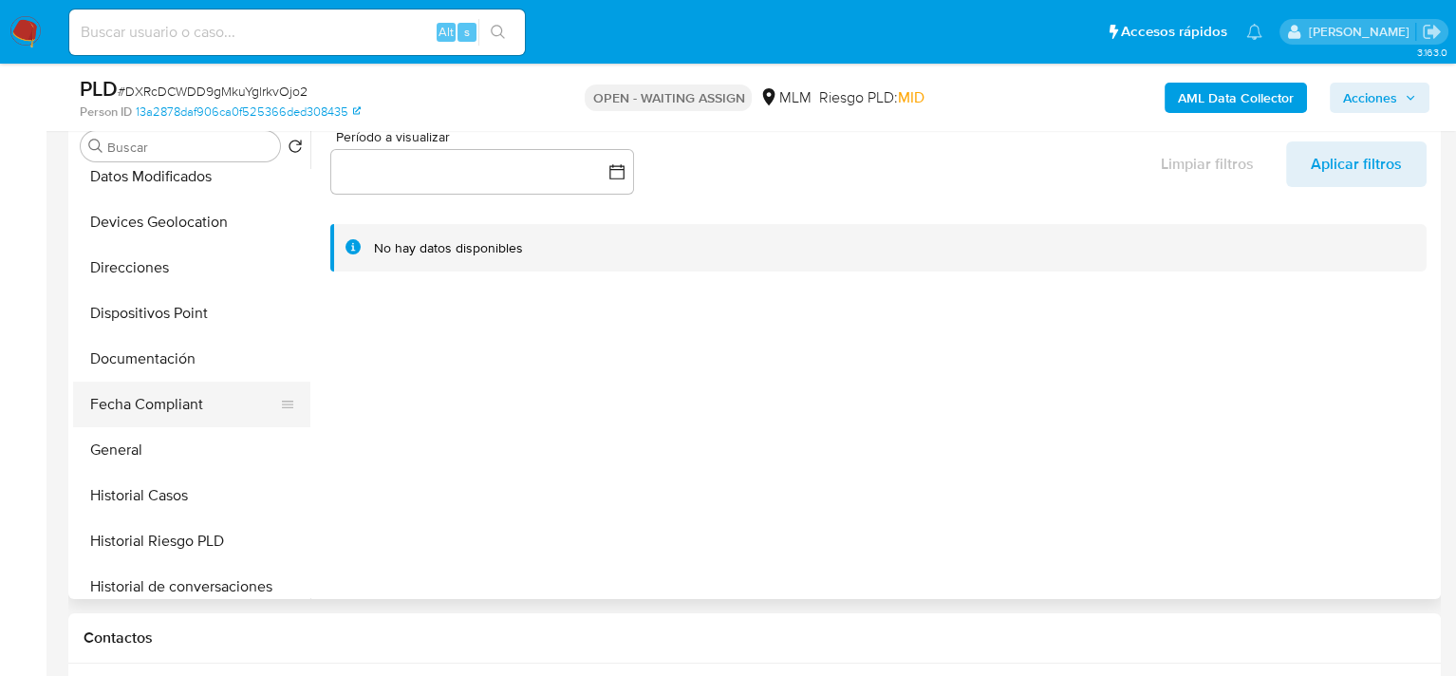
scroll to position [759, 0]
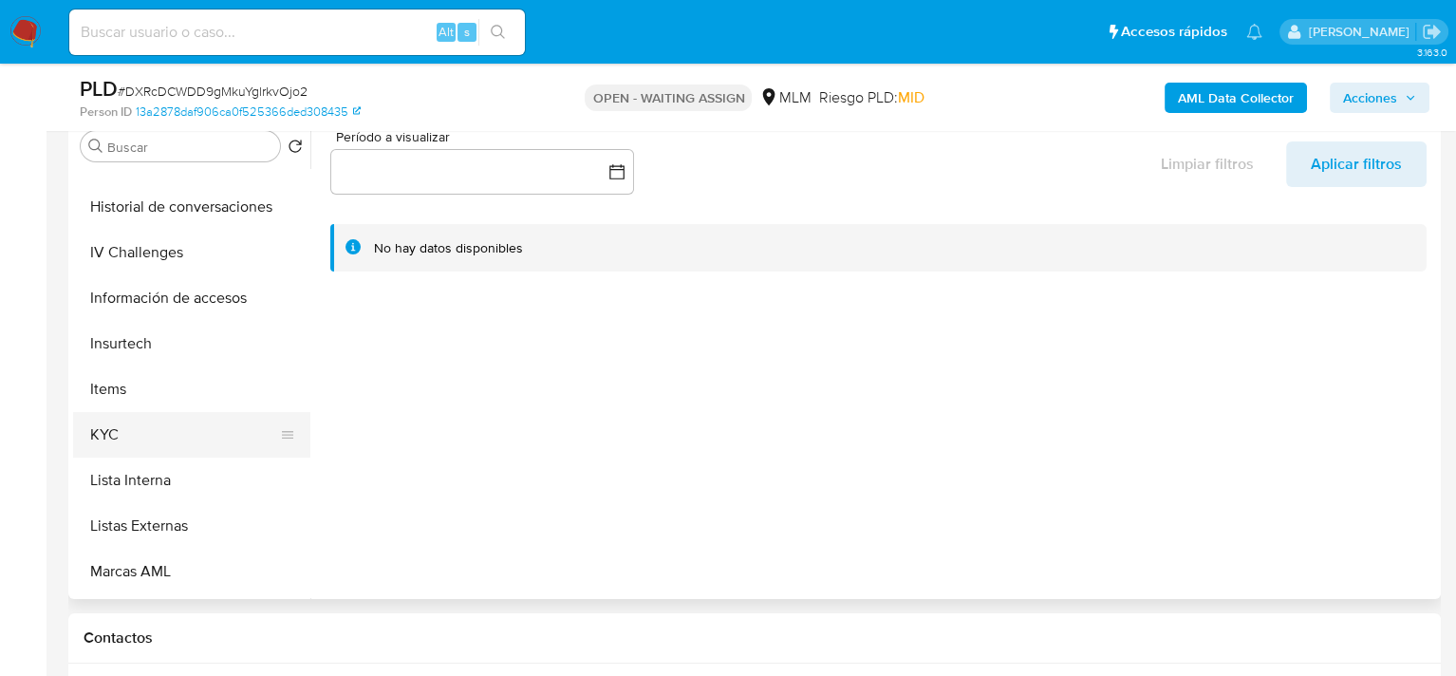
click at [114, 438] on button "KYC" at bounding box center [184, 435] width 222 height 46
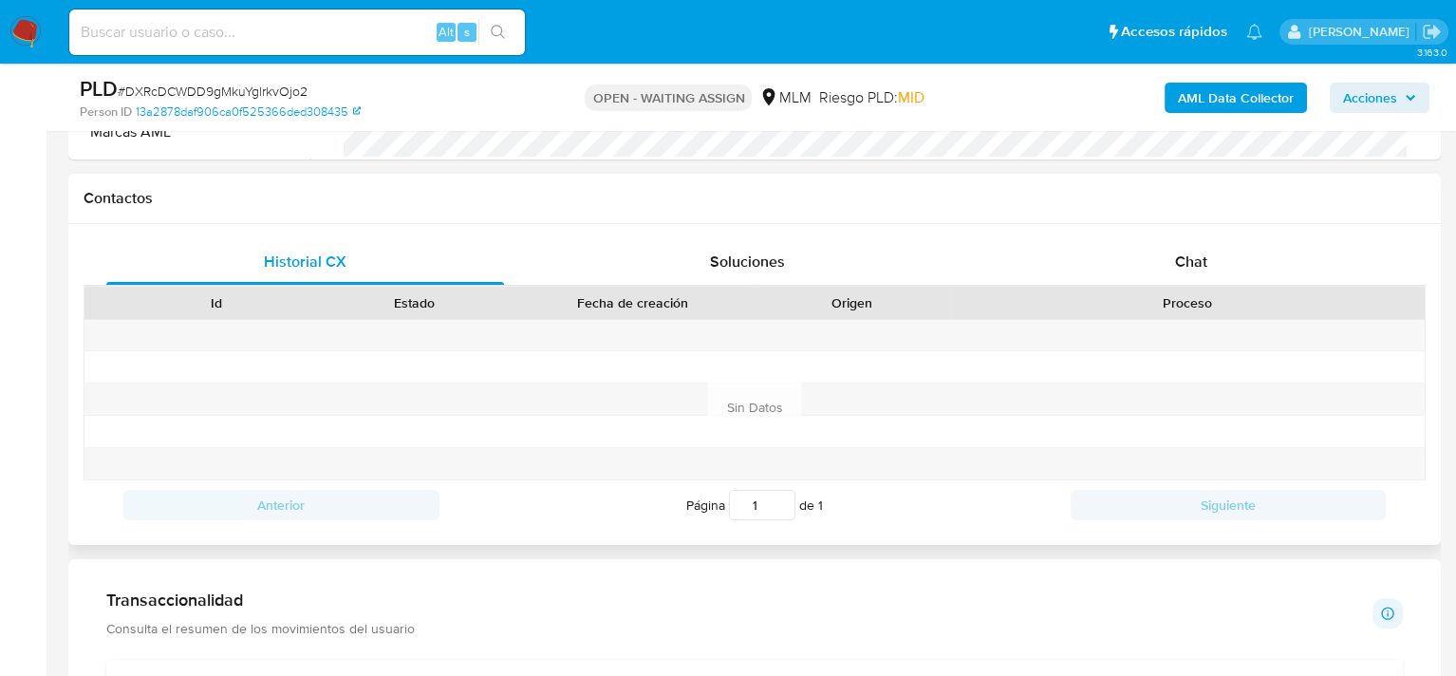
scroll to position [931, 0]
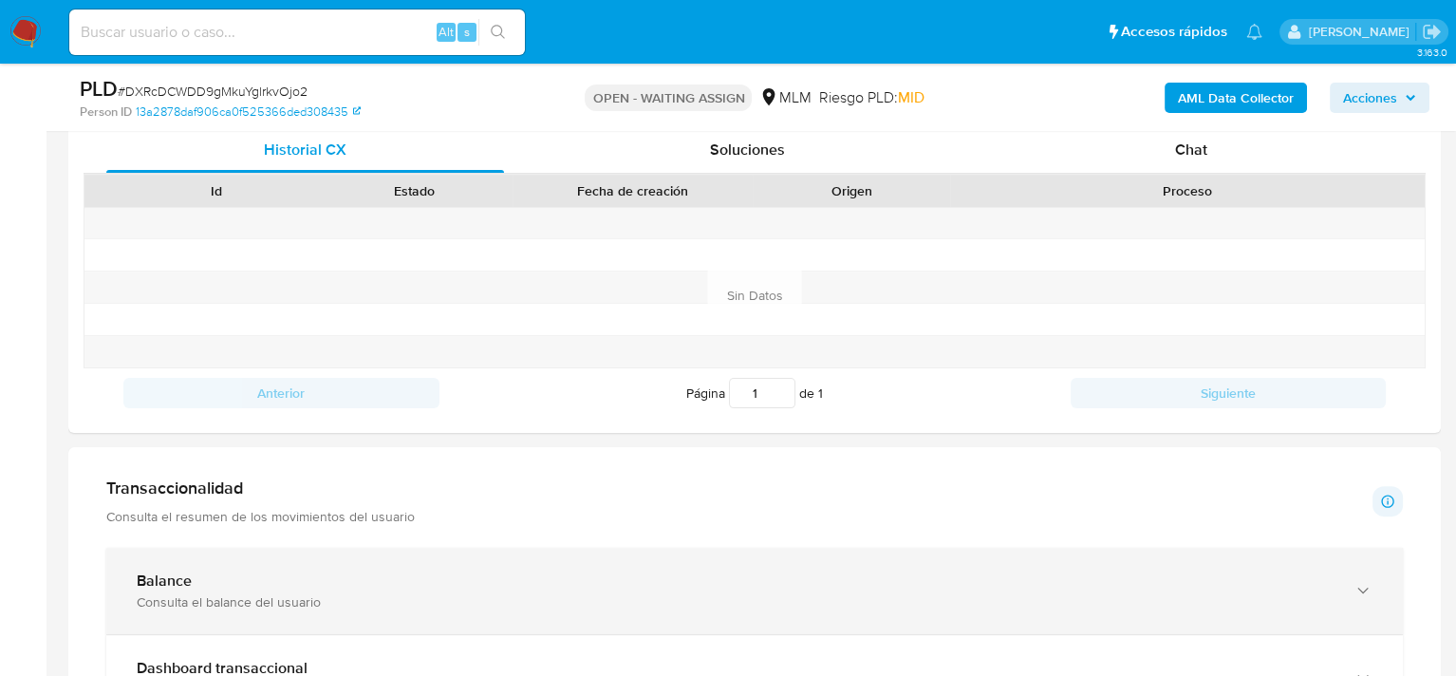
click at [211, 577] on div "Balance" at bounding box center [736, 580] width 1198 height 19
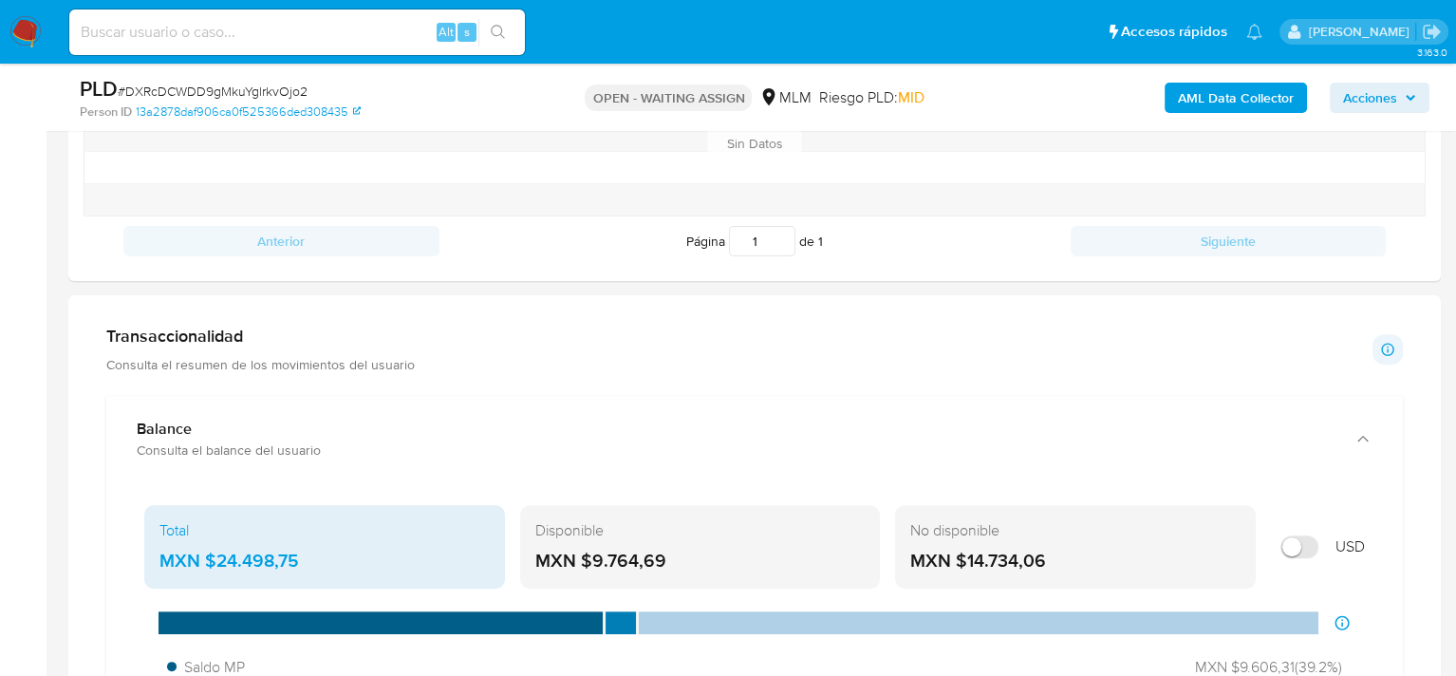
scroll to position [1216, 0]
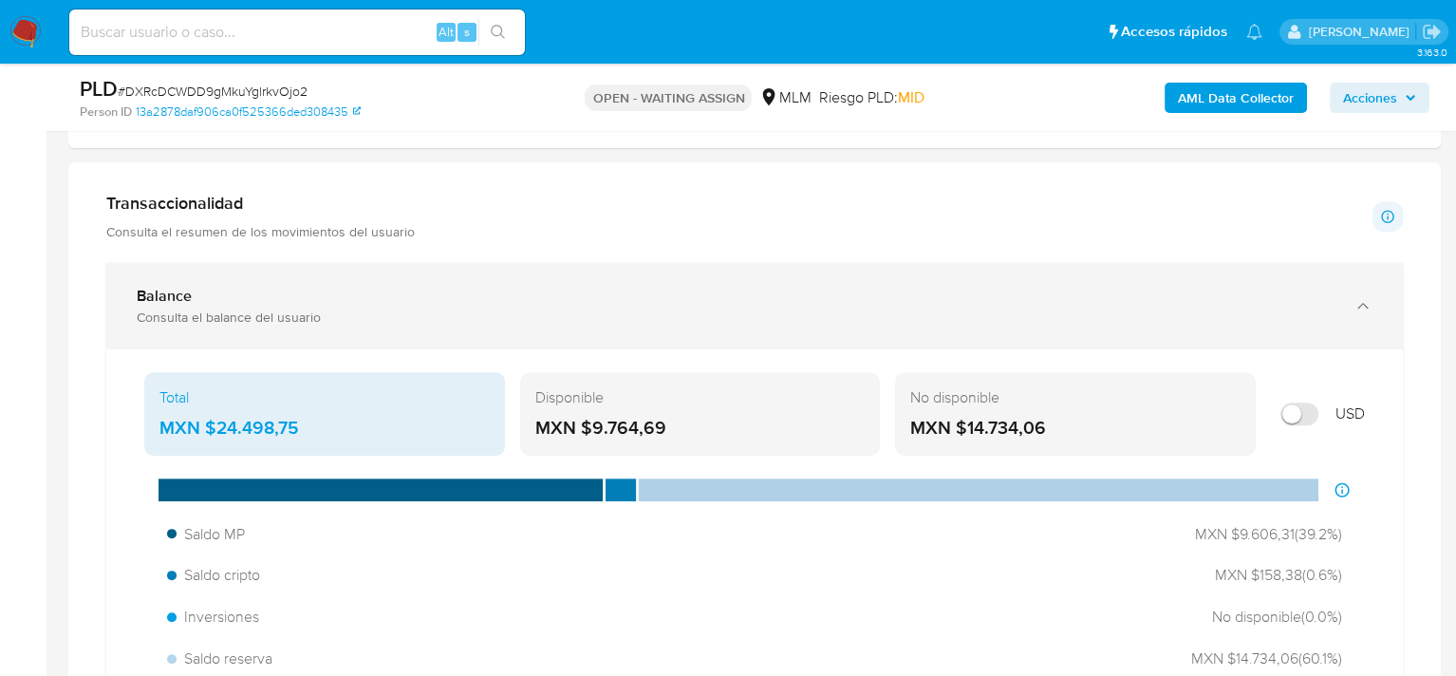
click at [264, 308] on div "Consulta el balance del usuario" at bounding box center [736, 316] width 1198 height 17
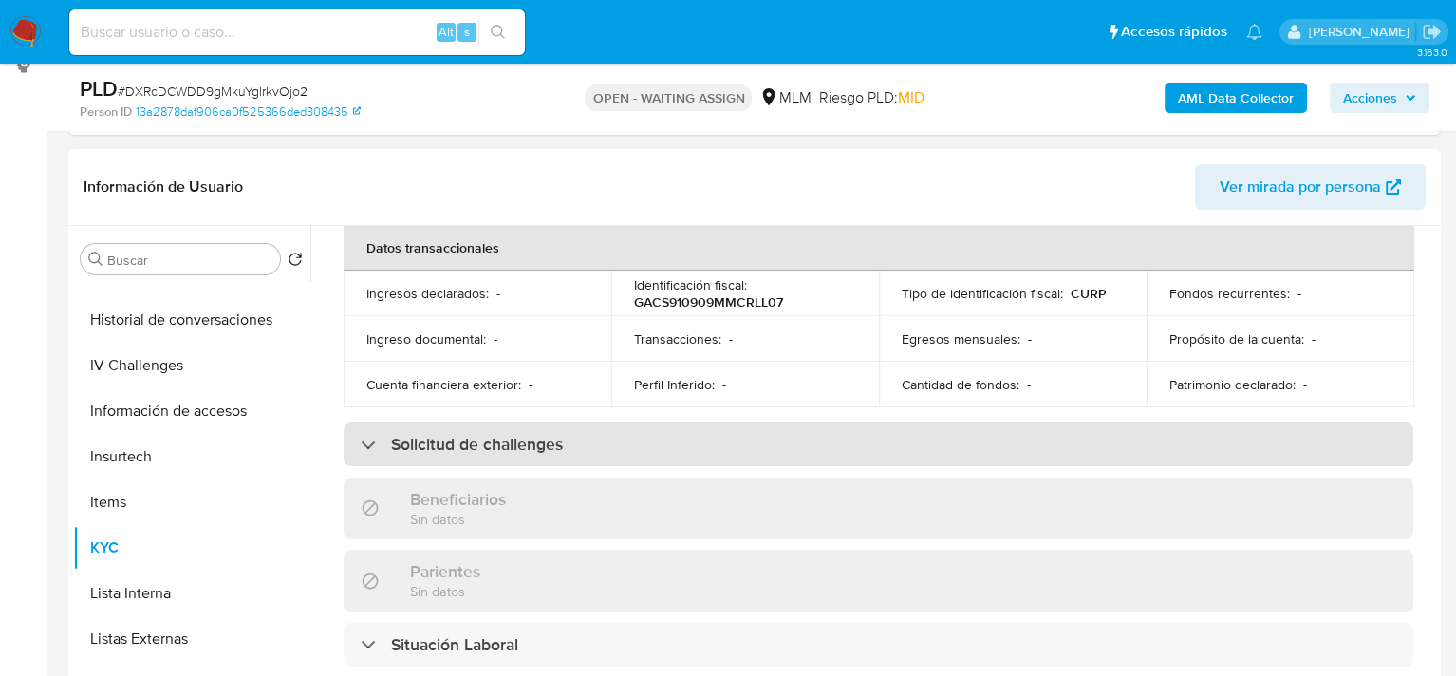
scroll to position [0, 0]
